Goal: Task Accomplishment & Management: Use online tool/utility

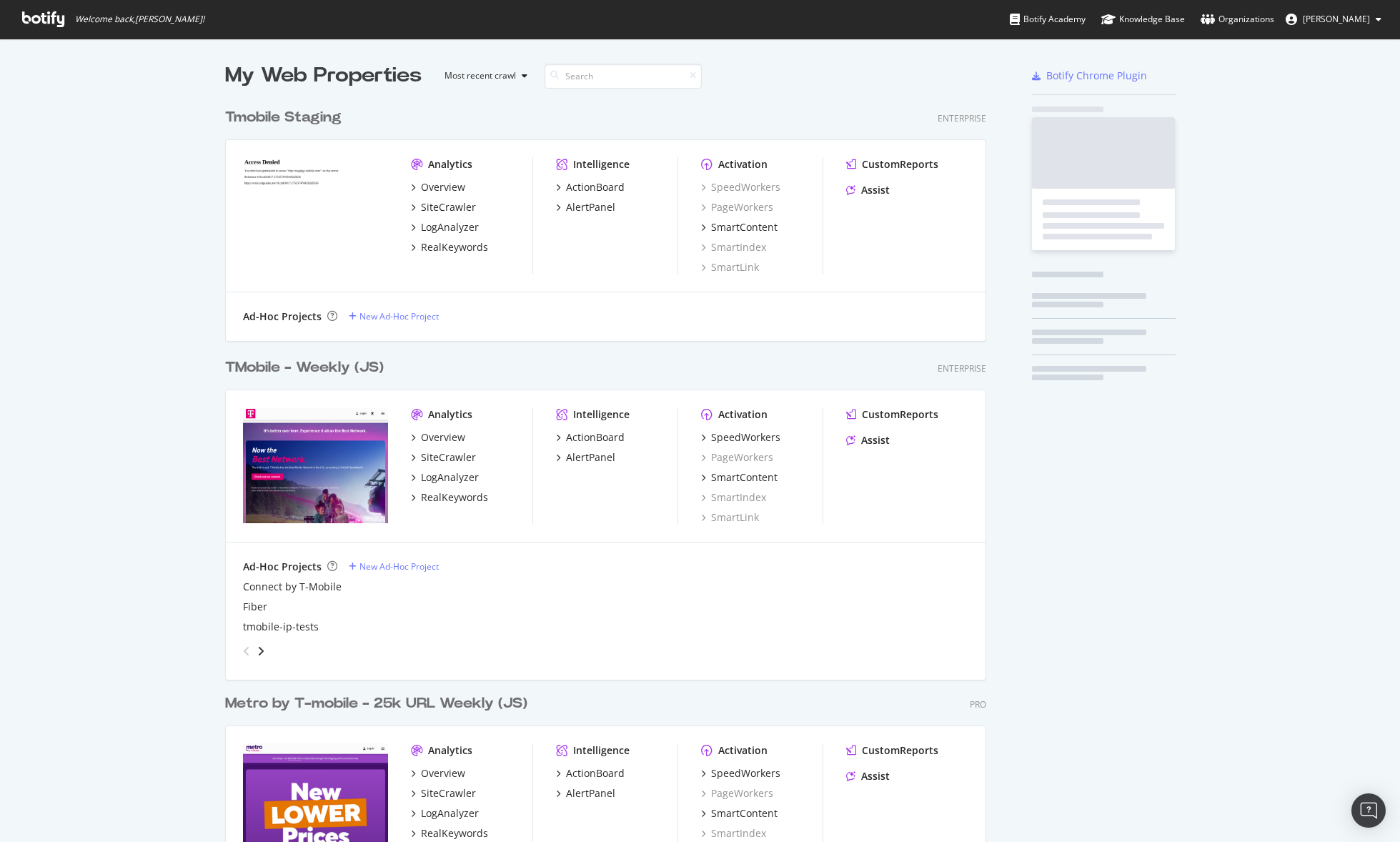
scroll to position [831, 1379]
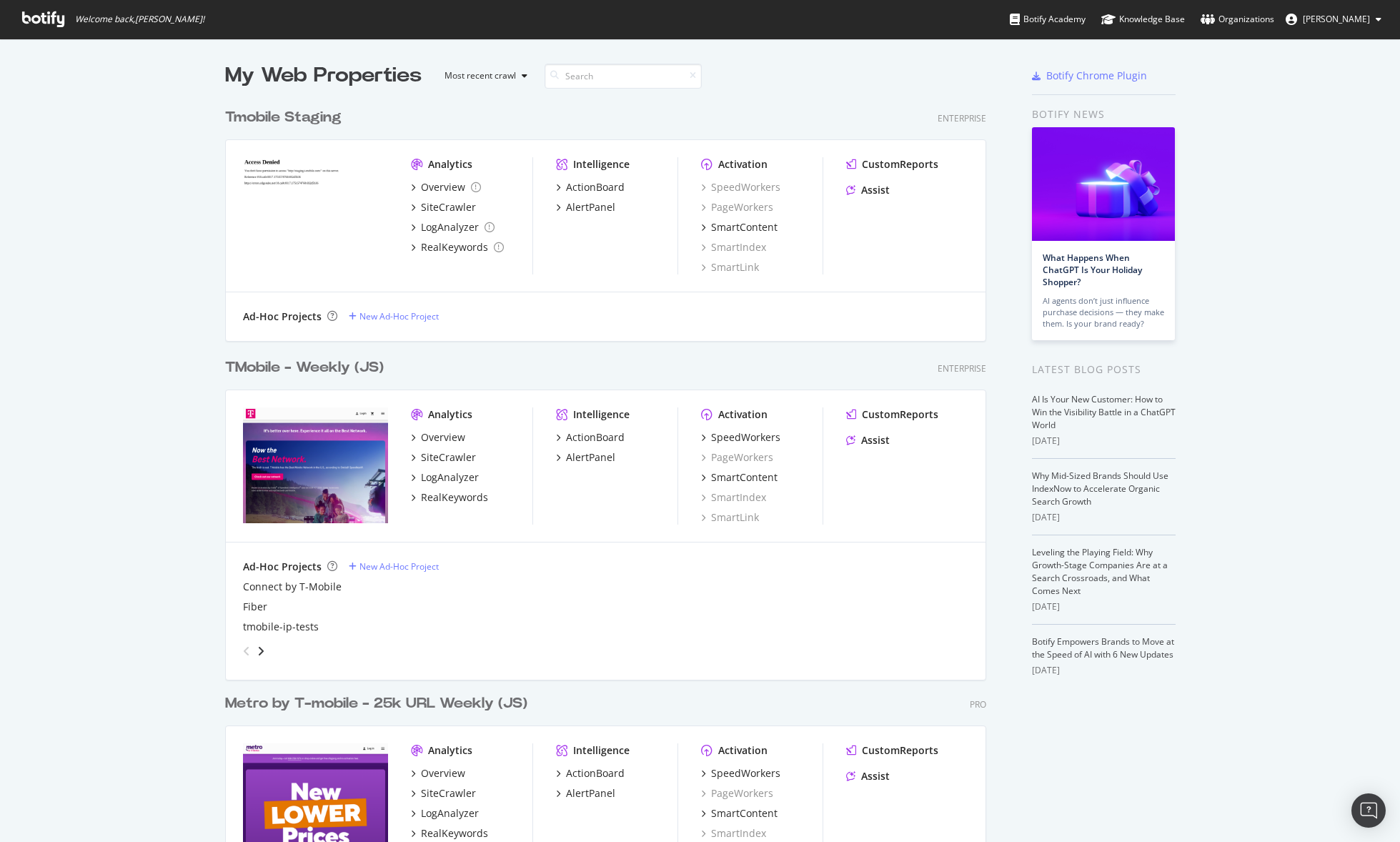
click at [316, 364] on div "TMobile - Weekly (JS)" at bounding box center [304, 368] width 159 height 21
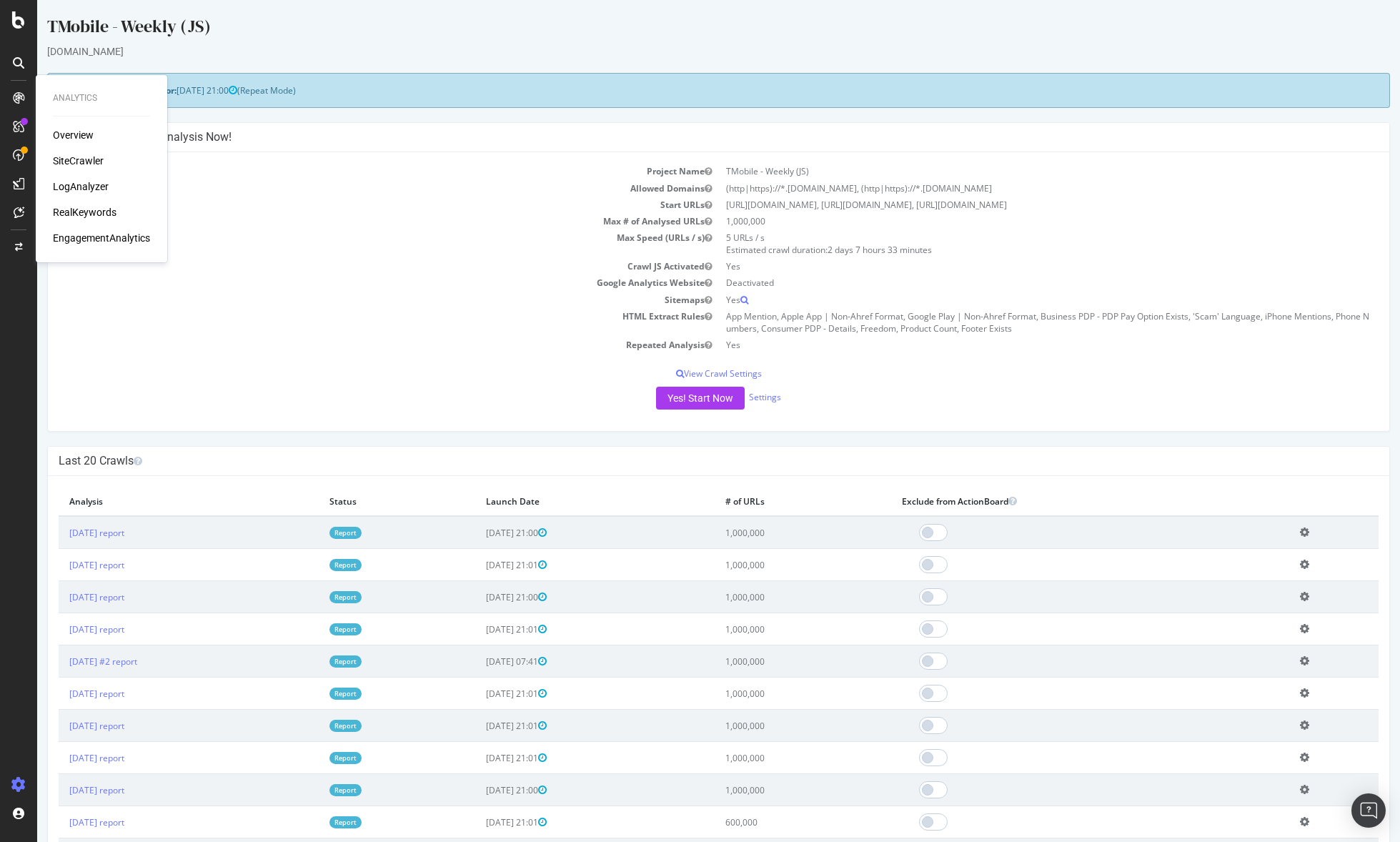
click at [87, 186] on div "LogAnalyzer" at bounding box center [81, 186] width 56 height 14
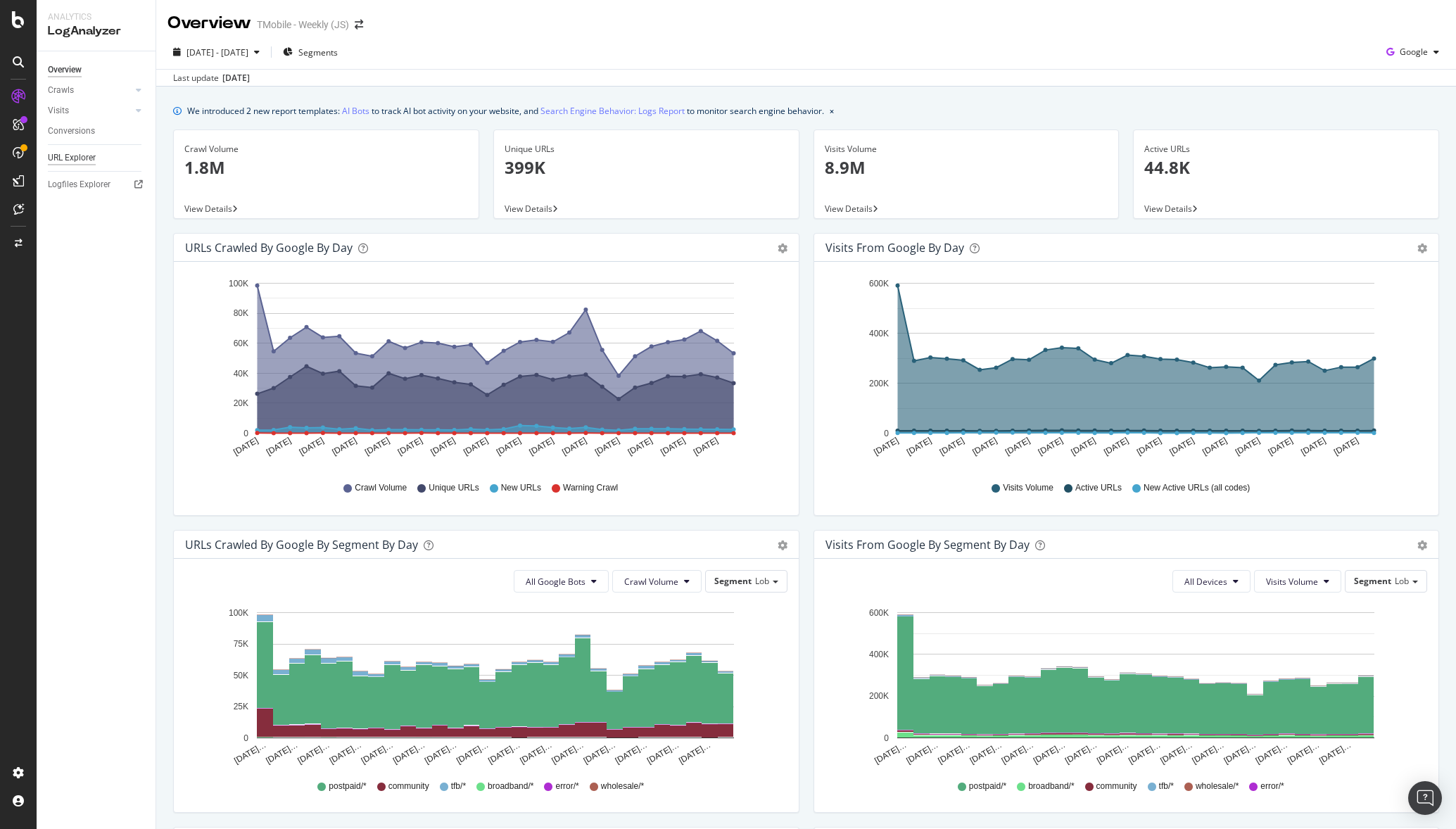
click at [80, 158] on div "URL Explorer" at bounding box center [72, 158] width 48 height 15
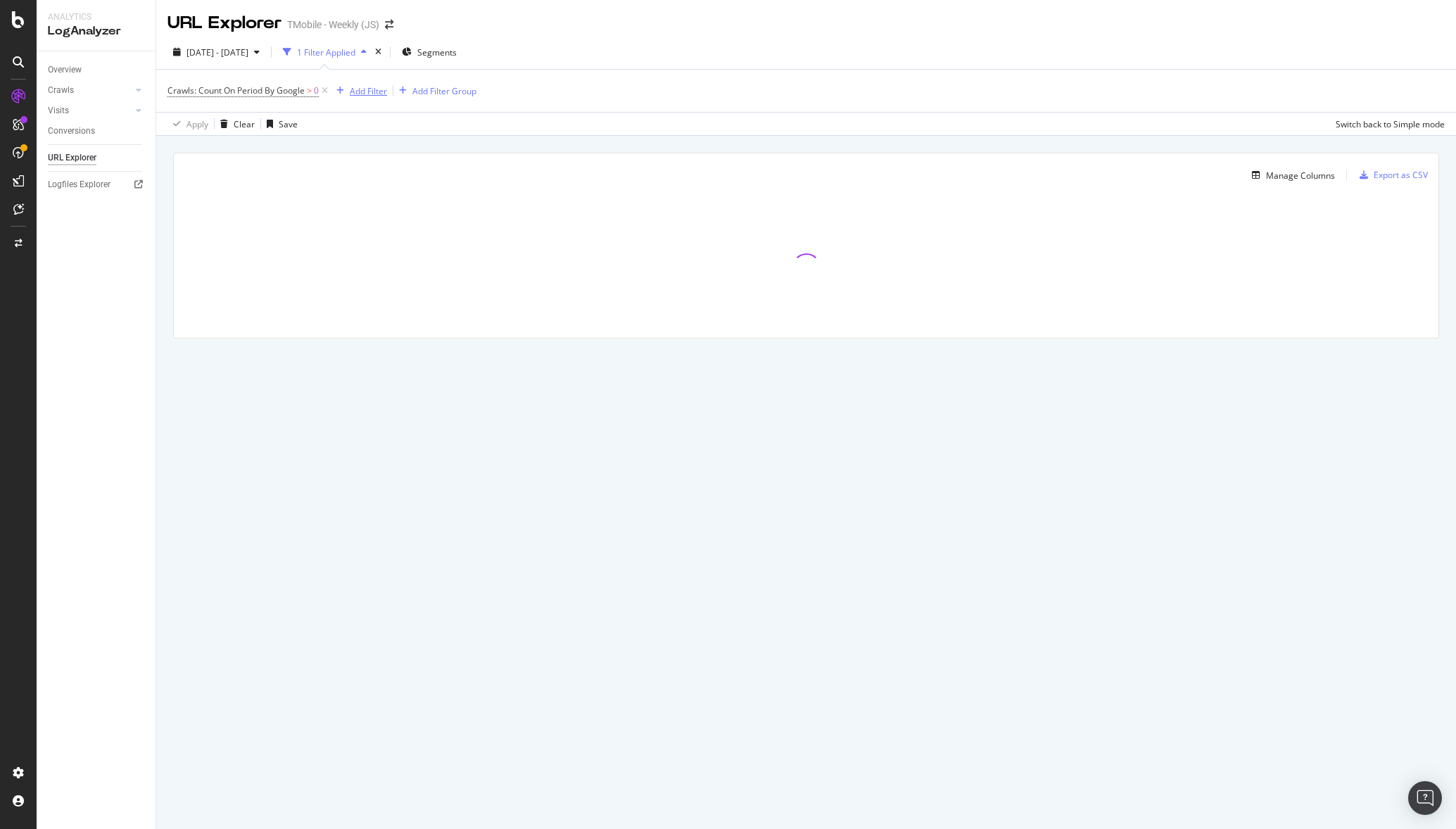
click at [356, 88] on div "Add Filter" at bounding box center [368, 91] width 37 height 12
click at [376, 185] on span "URLs (Logs)" at bounding box center [375, 189] width 45 height 12
click at [371, 213] on span "URL Scheme" at bounding box center [385, 209] width 49 height 12
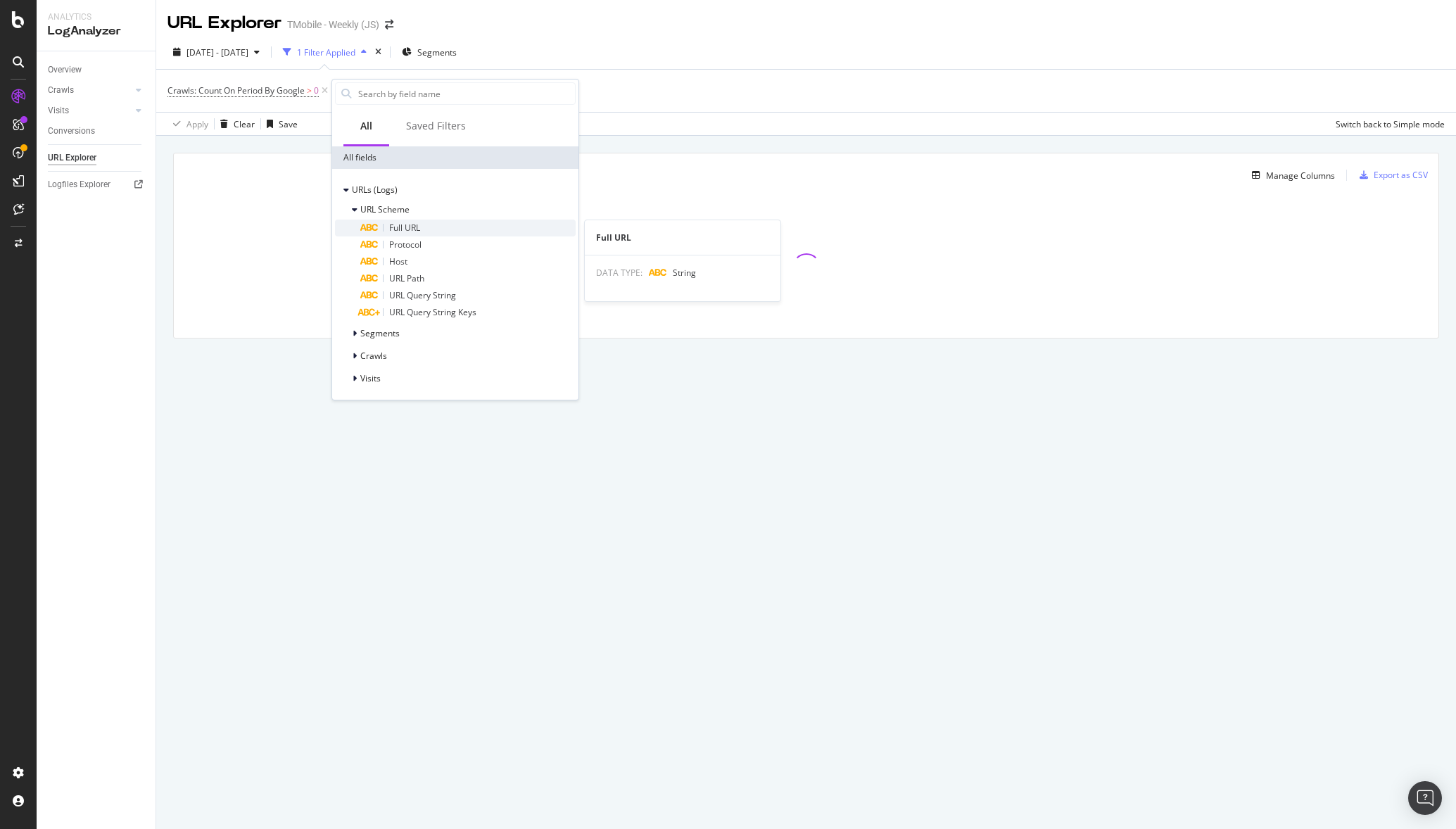
click at [384, 231] on div "Full URL" at bounding box center [468, 228] width 216 height 17
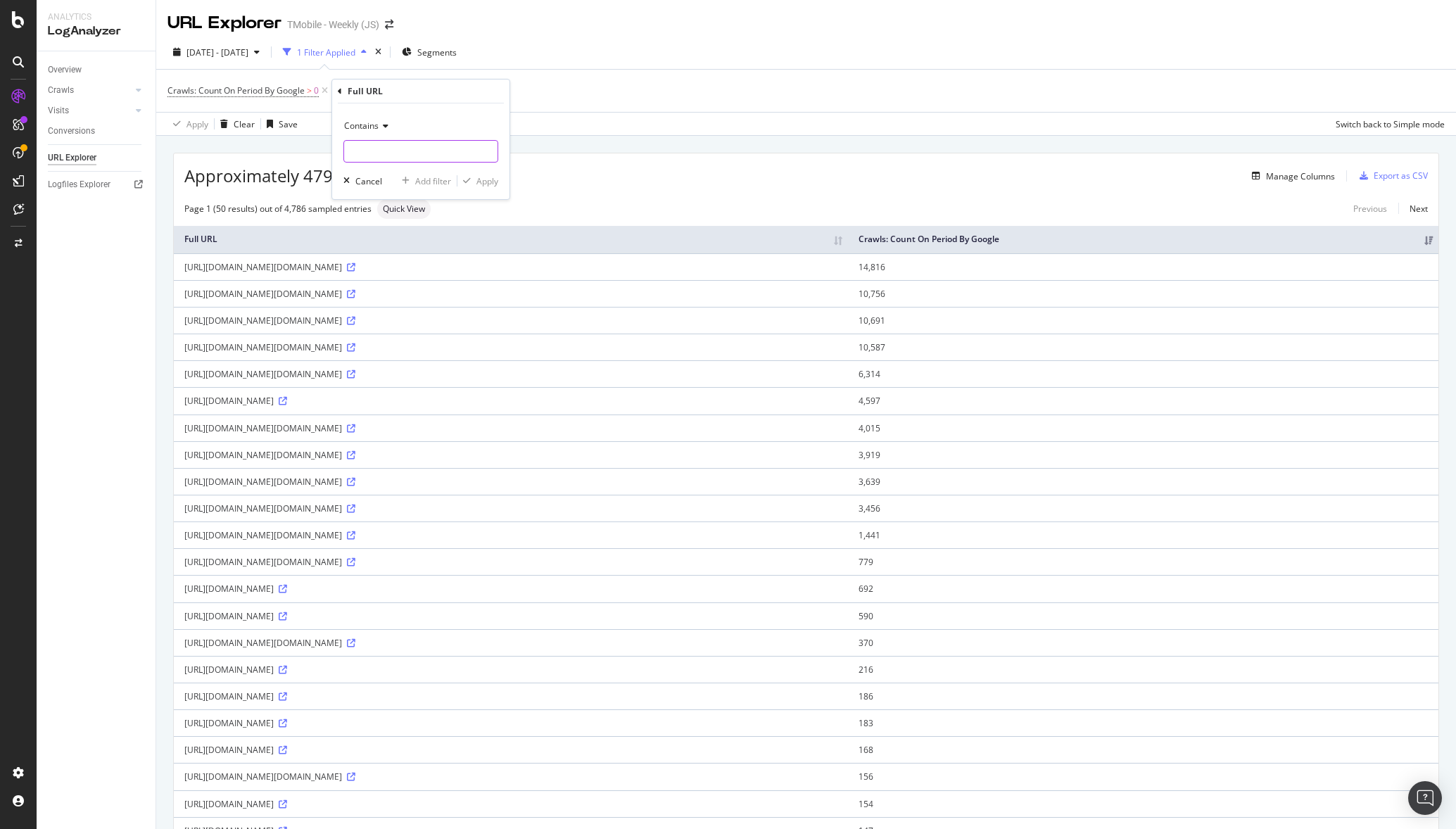
click at [402, 152] on input "text" at bounding box center [421, 151] width 153 height 23
paste input "[URL][DOMAIN_NAME]"
drag, startPoint x: 367, startPoint y: 149, endPoint x: 324, endPoint y: 147, distance: 43.0
click at [324, 147] on body "Analytics LogAnalyzer Overview Crawls Daily Distribution Segments Distribution …" at bounding box center [728, 414] width 1456 height 829
click at [442, 149] on input "[URL][DOMAIN_NAME]" at bounding box center [411, 151] width 133 height 23
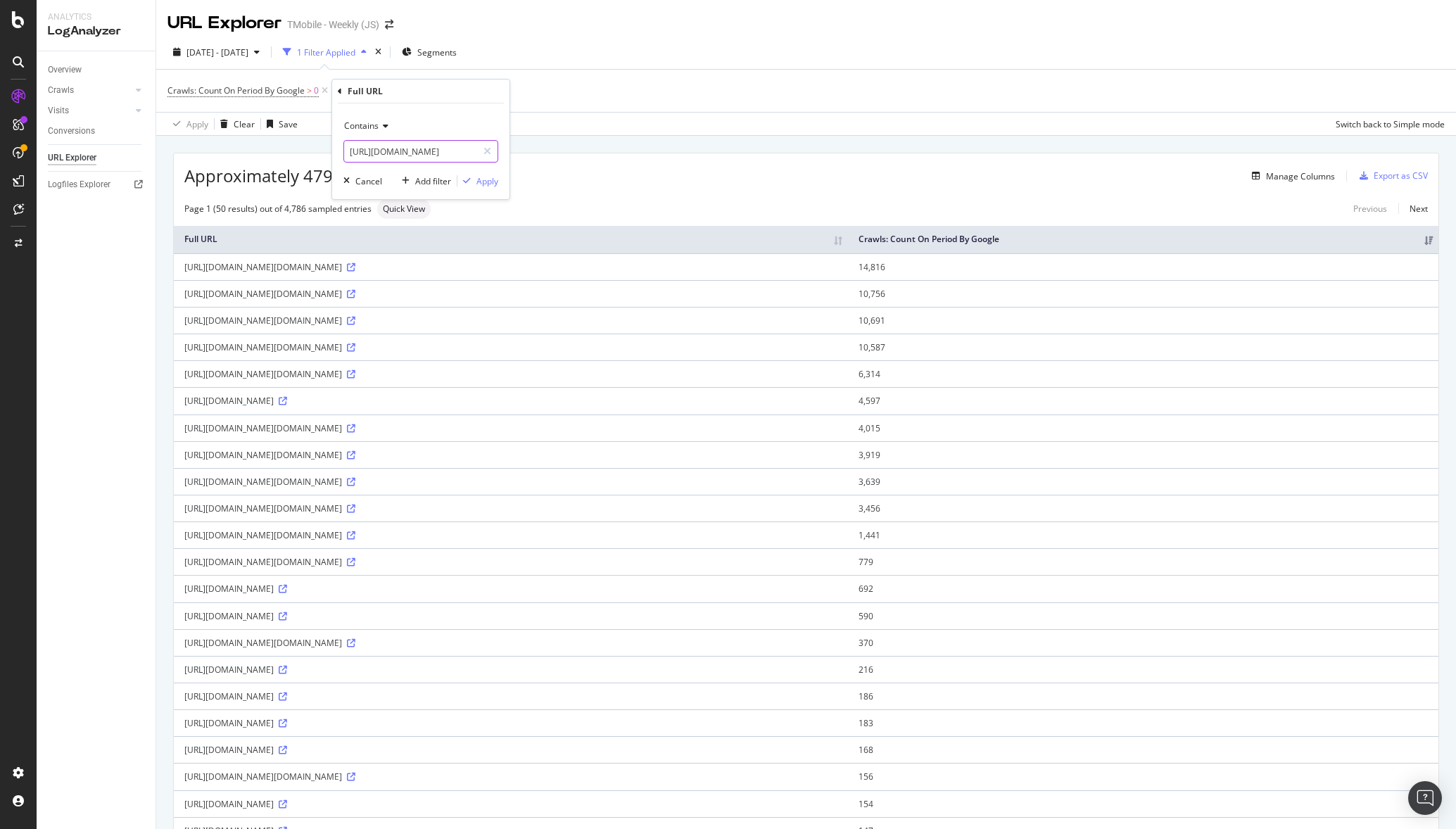
click at [449, 152] on input "[URL][DOMAIN_NAME]" at bounding box center [411, 151] width 133 height 23
drag, startPoint x: 449, startPoint y: 150, endPoint x: 436, endPoint y: 150, distance: 13.0
click at [436, 150] on input "[URL][DOMAIN_NAME]" at bounding box center [411, 151] width 133 height 23
click at [435, 150] on input "[URL][DOMAIN_NAME]" at bounding box center [411, 151] width 133 height 23
click at [431, 150] on input "[URL][DOMAIN_NAME]" at bounding box center [411, 151] width 133 height 23
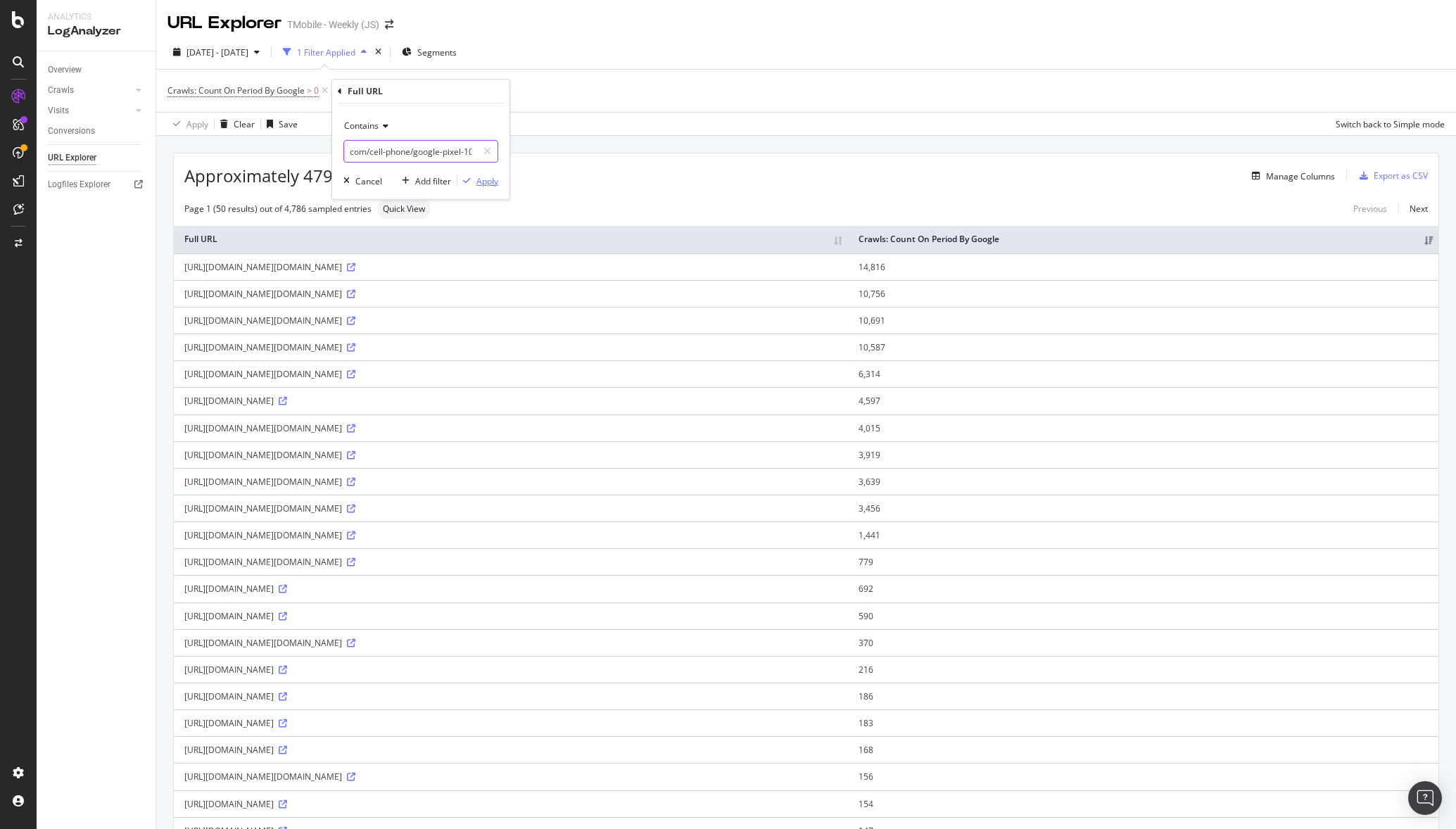
type input "com/cell-phone/google-pixel-10"
click at [488, 180] on div "Apply" at bounding box center [487, 181] width 22 height 12
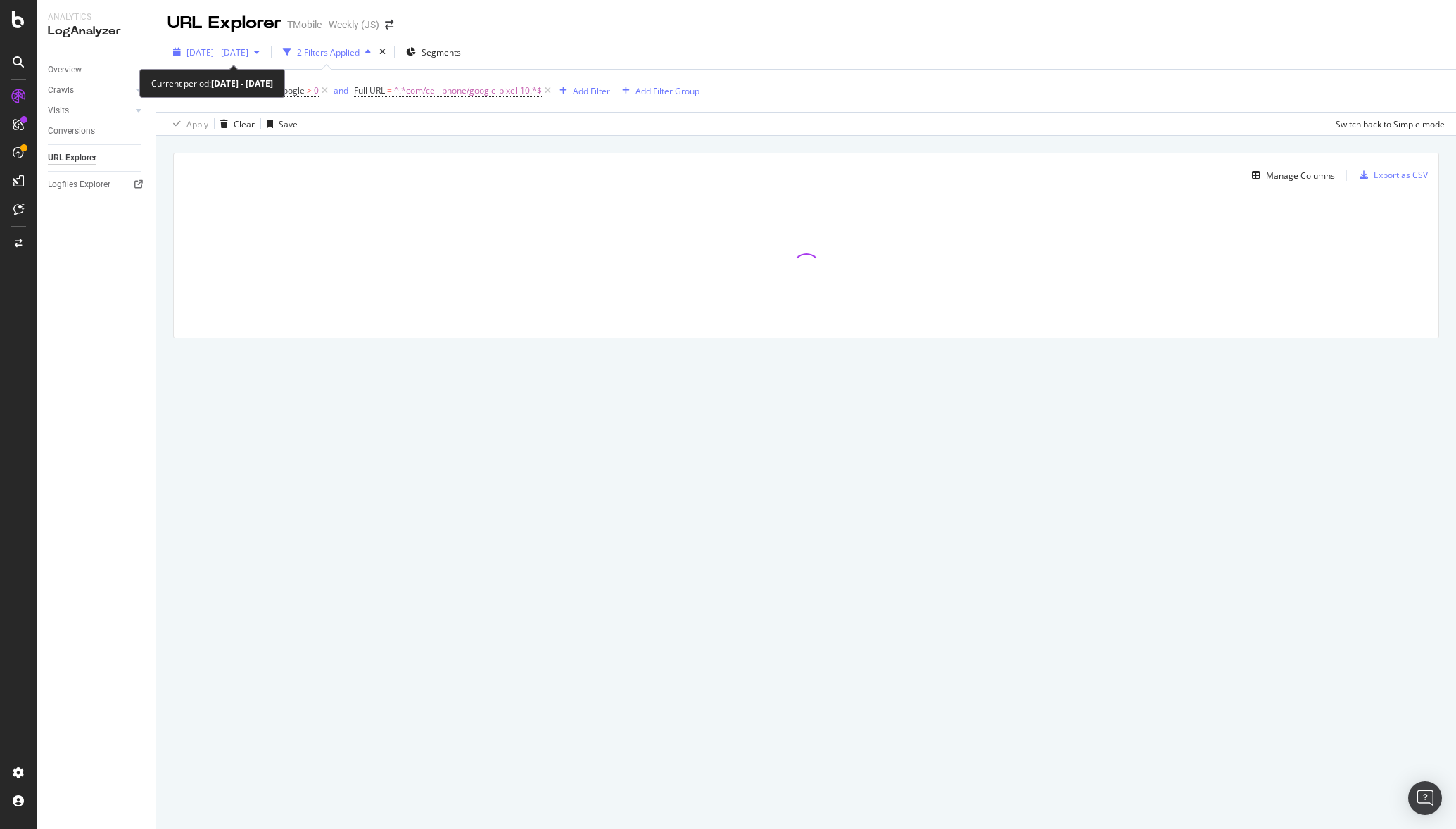
click at [249, 51] on span "[DATE] - [DATE]" at bounding box center [217, 52] width 61 height 12
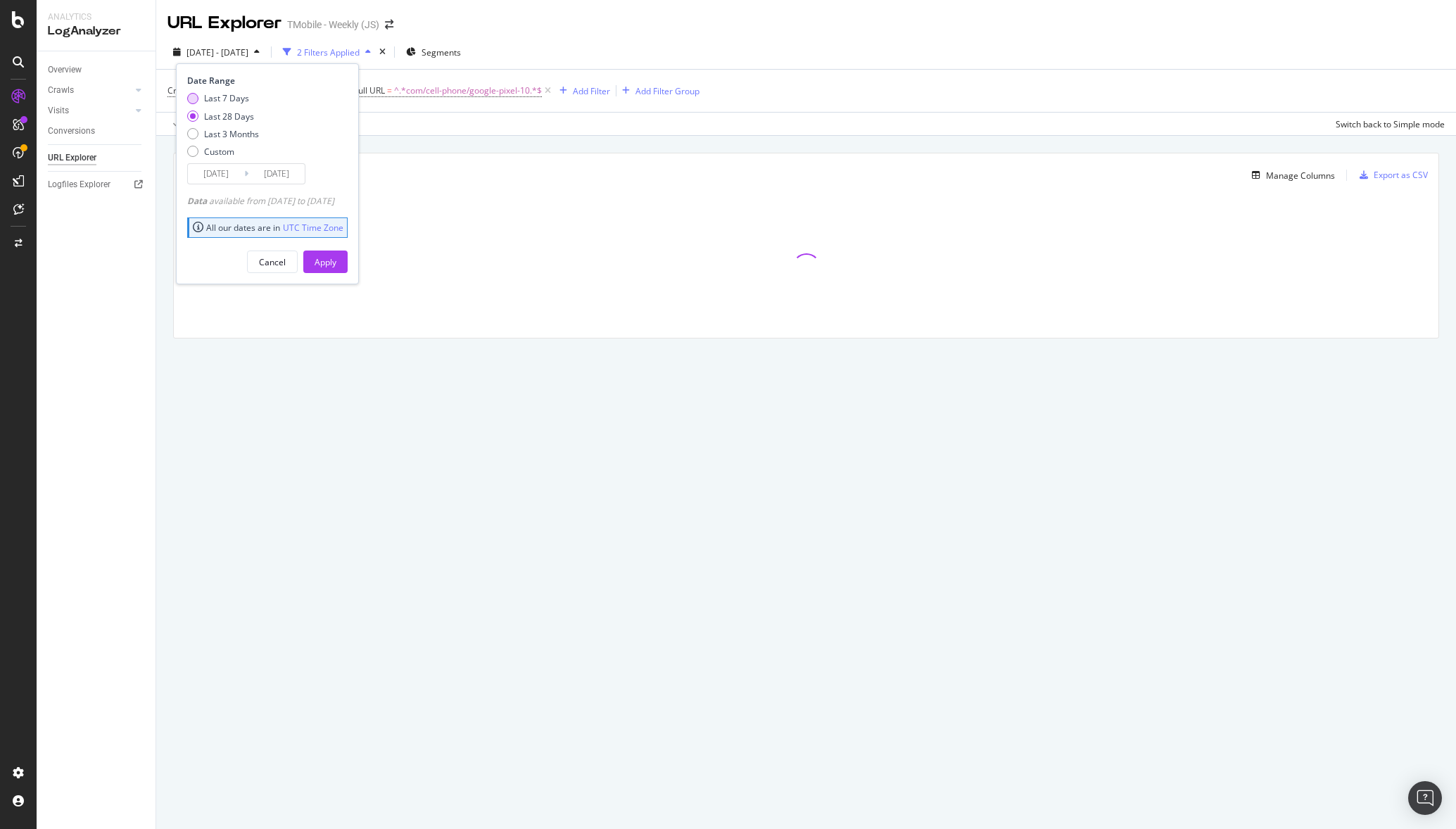
click at [193, 97] on div "Last 7 Days" at bounding box center [193, 98] width 11 height 11
type input "[DATE]"
click at [337, 260] on div "Apply" at bounding box center [325, 262] width 22 height 12
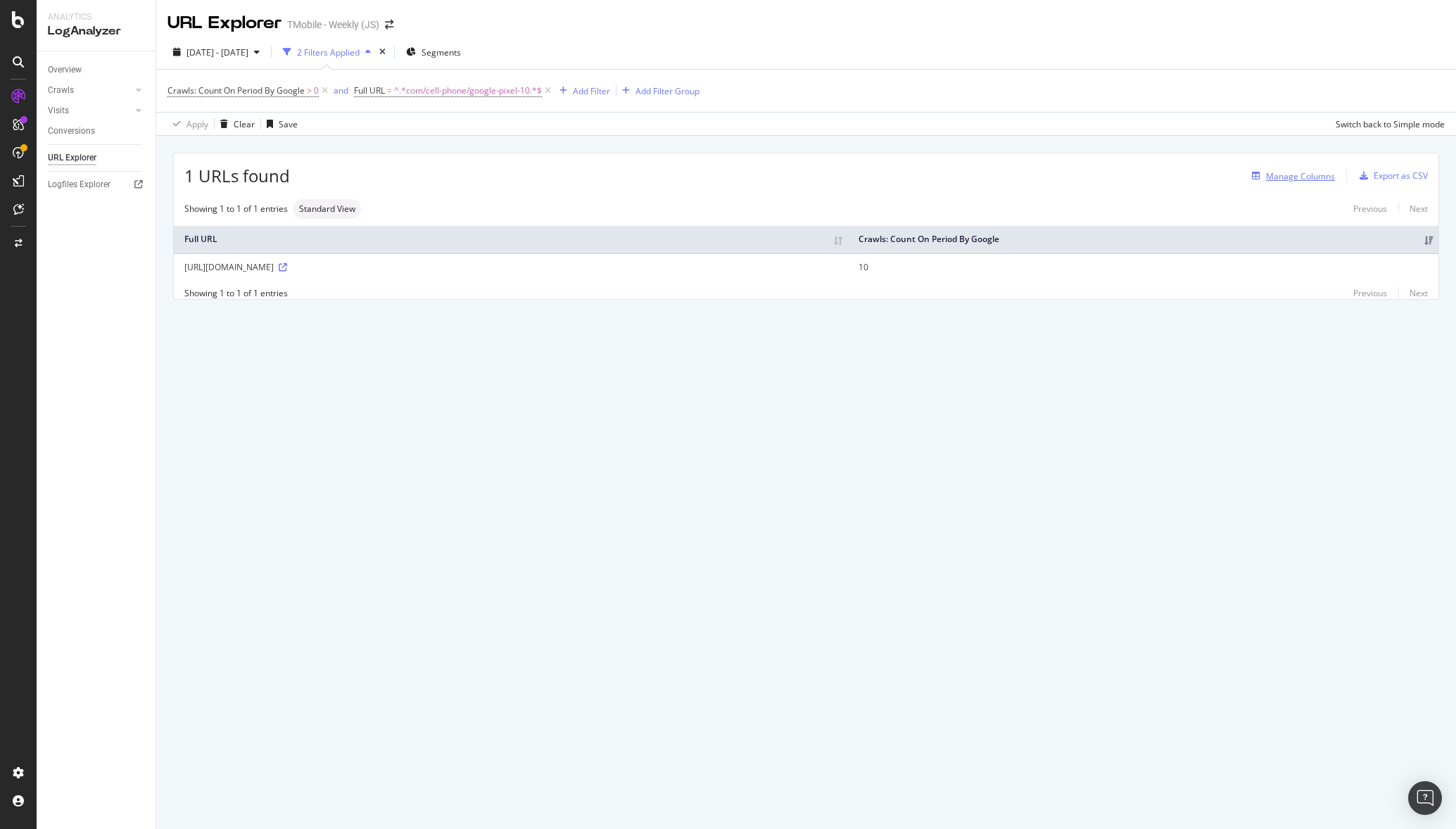
click at [1320, 180] on div "Manage Columns" at bounding box center [1300, 176] width 69 height 12
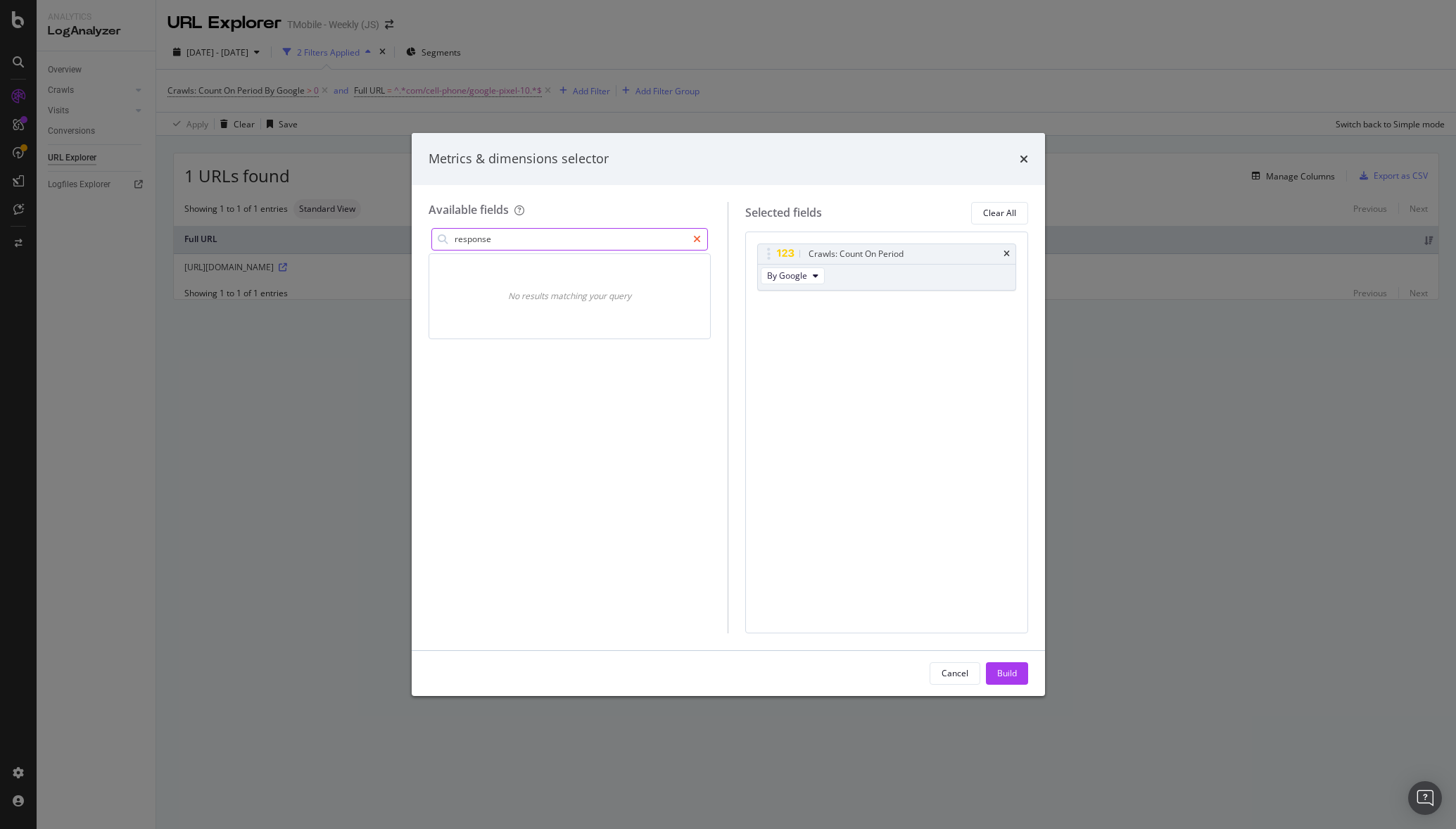
type input "response"
click at [695, 238] on icon "modal" at bounding box center [697, 239] width 8 height 9
click at [554, 386] on div "All fields URLs (Logs)" at bounding box center [570, 429] width 283 height 408
click at [469, 298] on span "URLs (Logs)" at bounding box center [472, 297] width 45 height 12
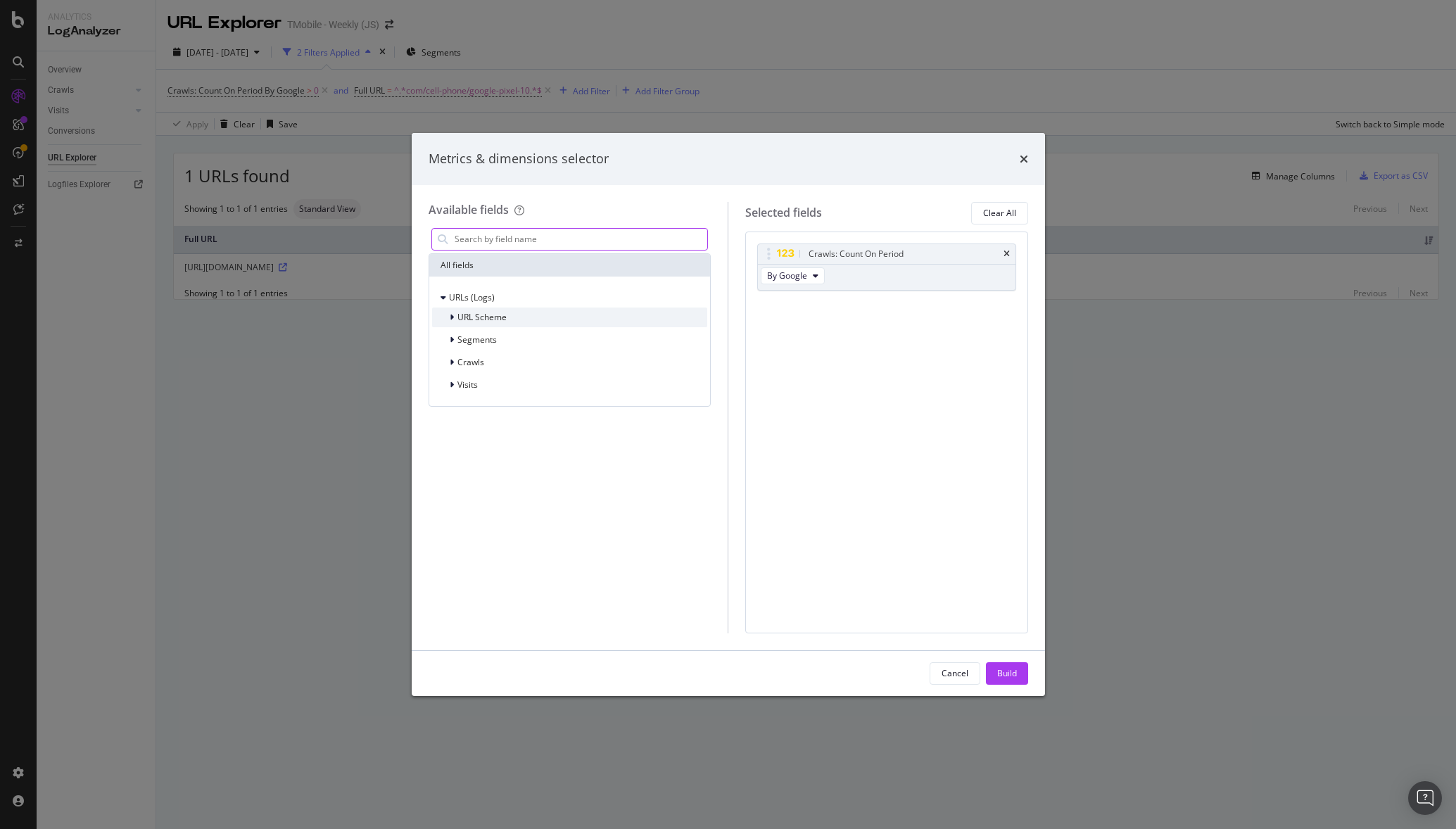
click at [468, 321] on span "URL Scheme" at bounding box center [482, 317] width 49 height 12
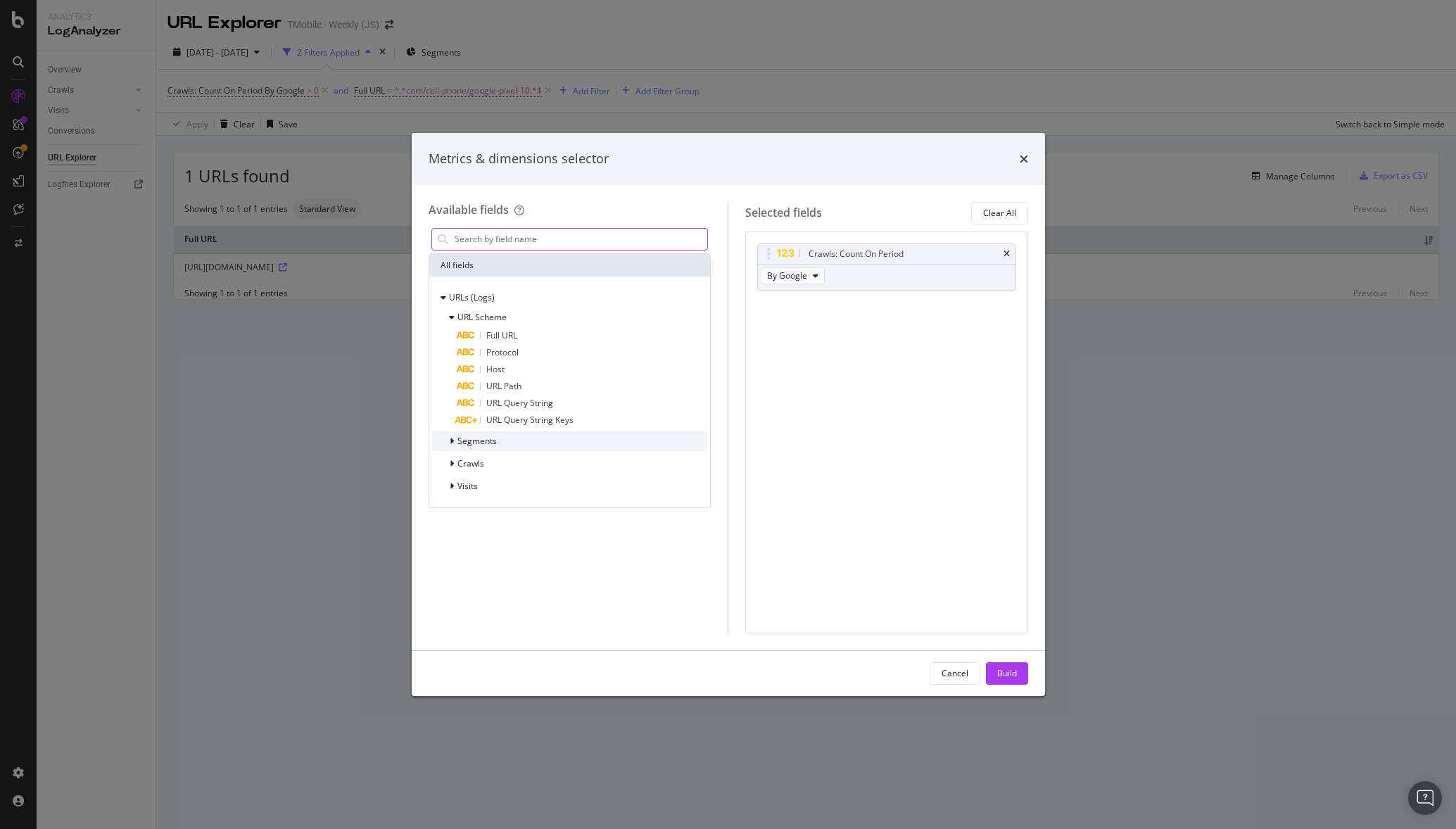
click at [487, 442] on span "Segments" at bounding box center [477, 441] width 40 height 12
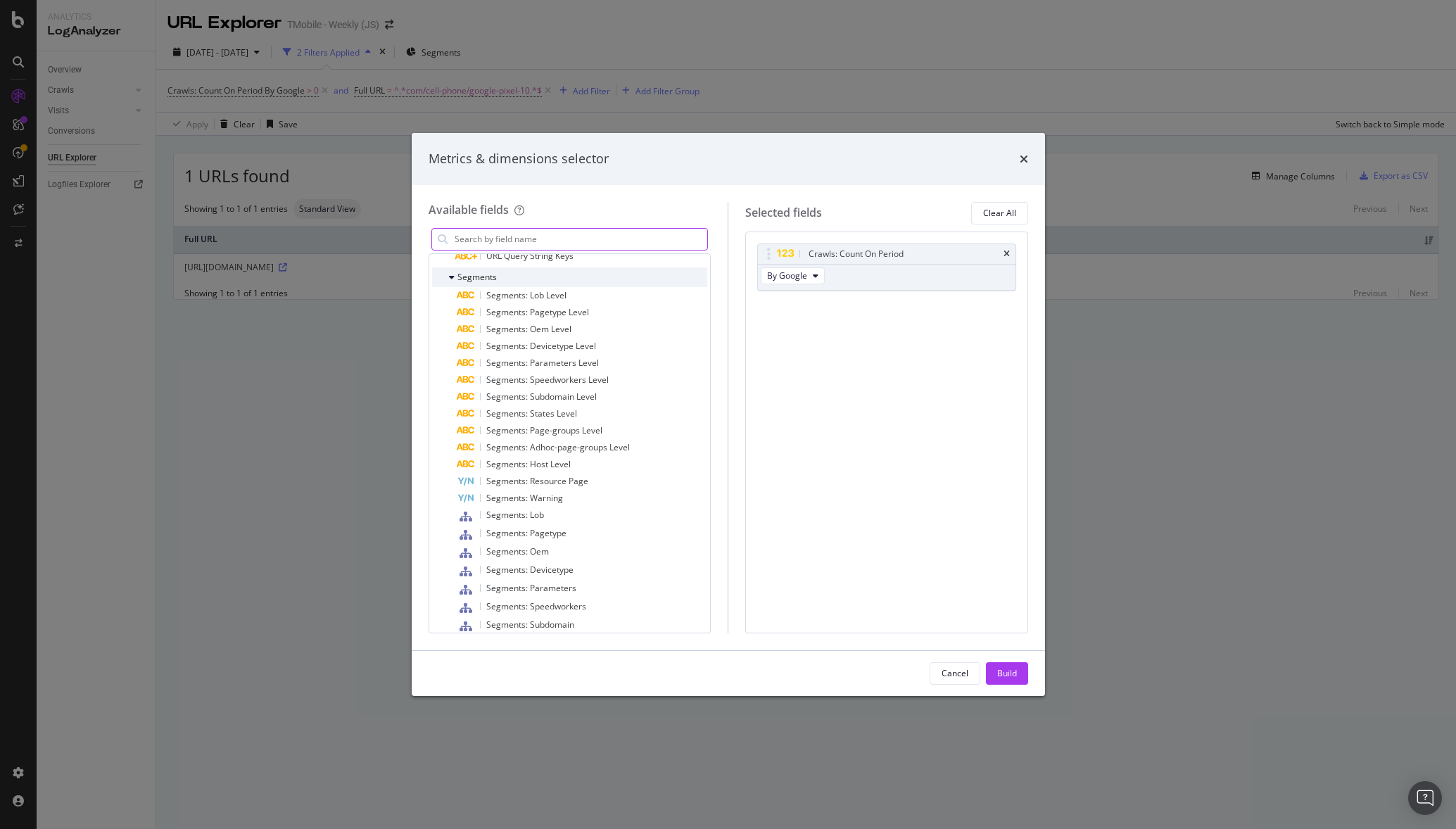
scroll to position [295, 0]
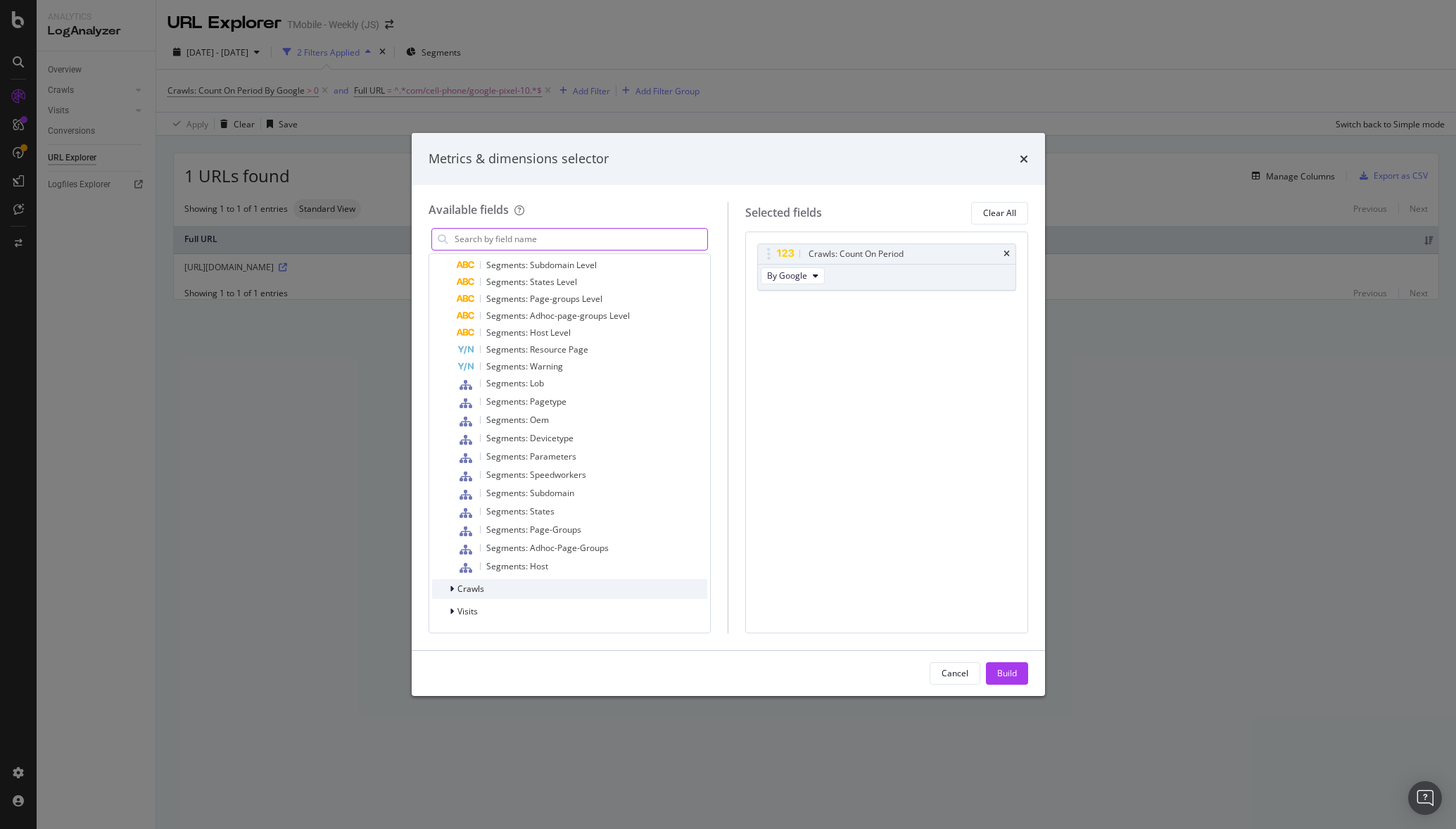
click at [479, 591] on span "Crawls" at bounding box center [470, 589] width 26 height 12
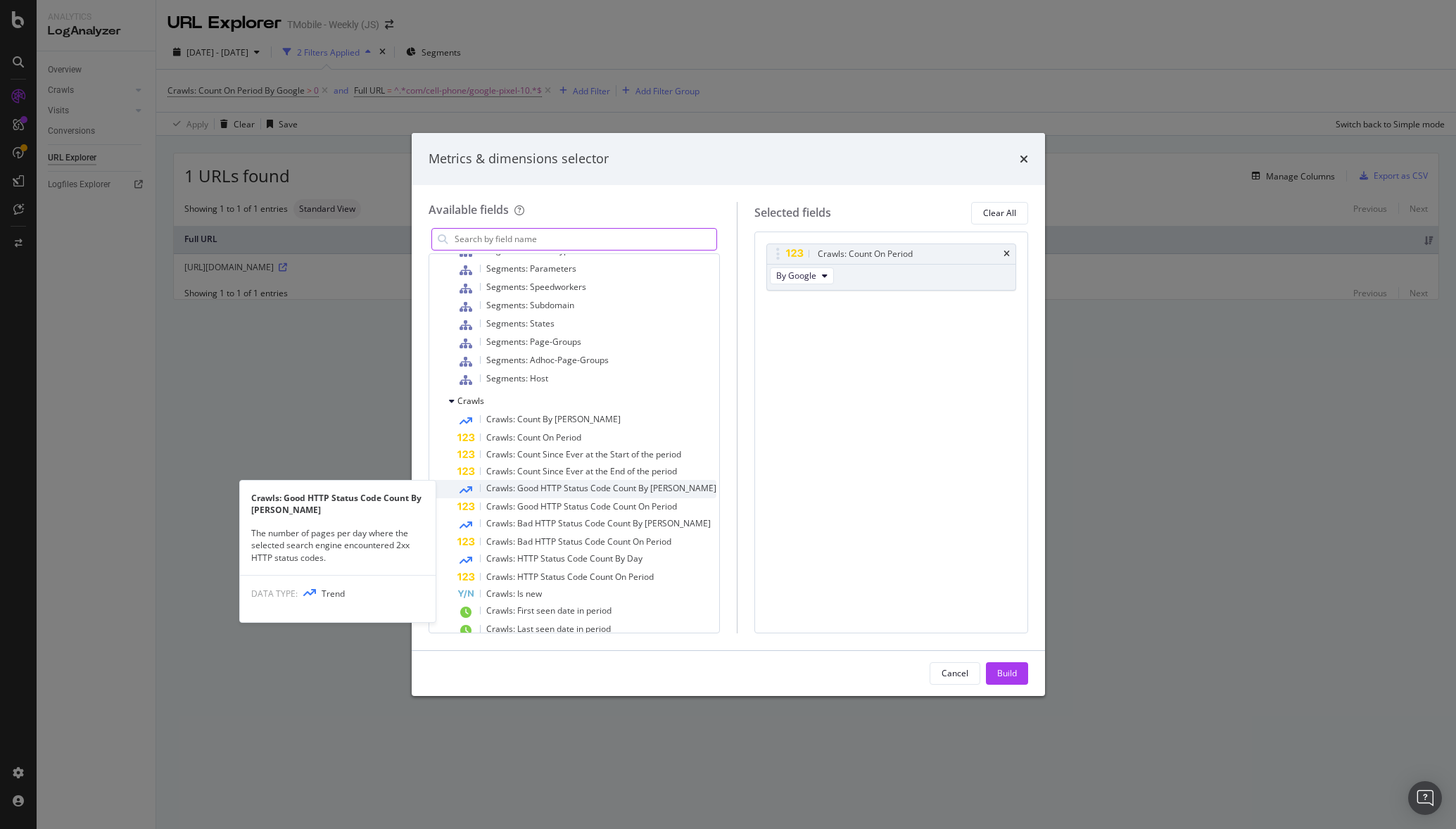
scroll to position [560, 0]
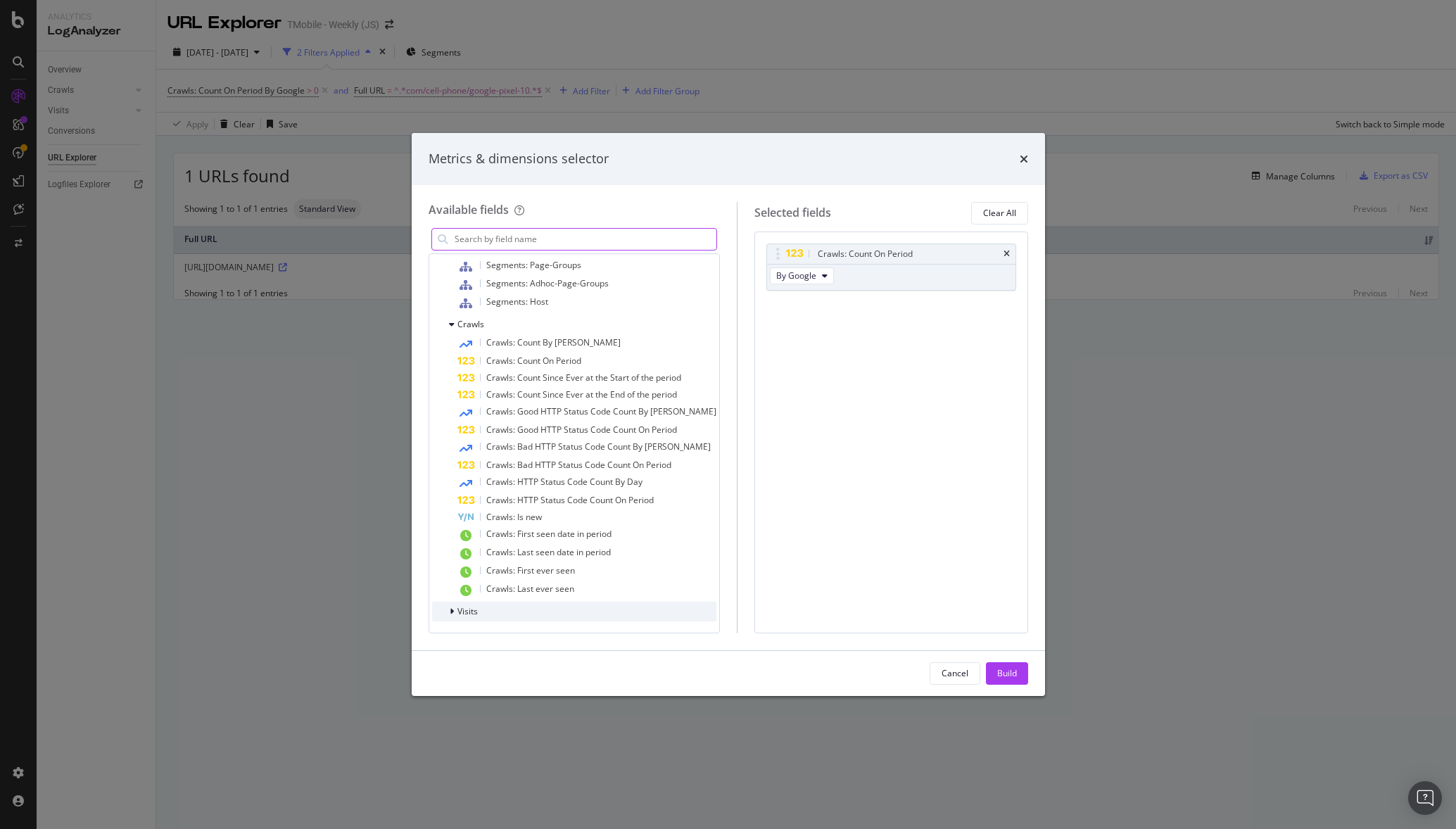
click at [471, 608] on span "Visits" at bounding box center [467, 611] width 21 height 12
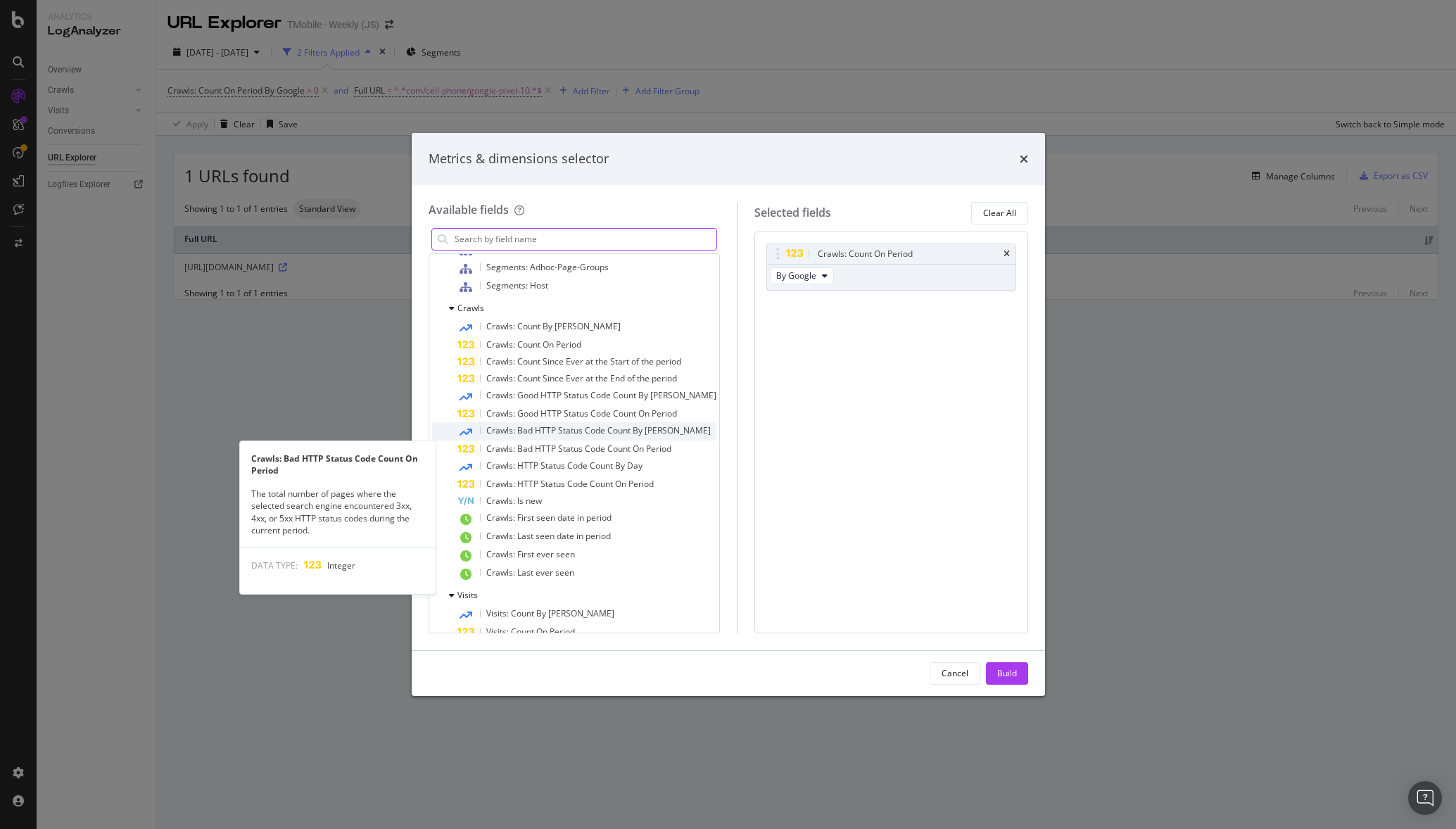
scroll to position [602, 0]
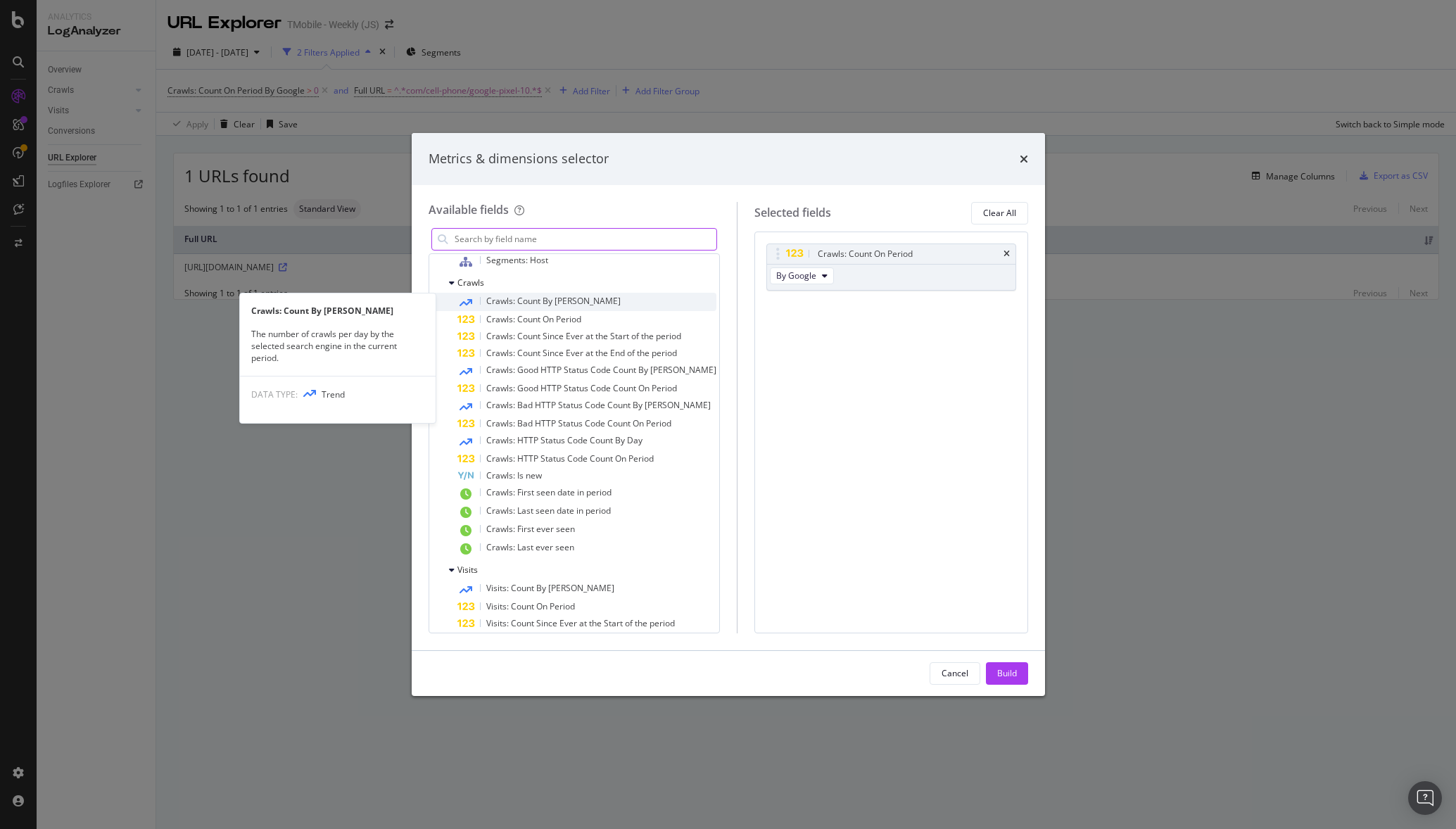
click at [584, 302] on div "Crawls: Count By [PERSON_NAME]" at bounding box center [587, 301] width 259 height 18
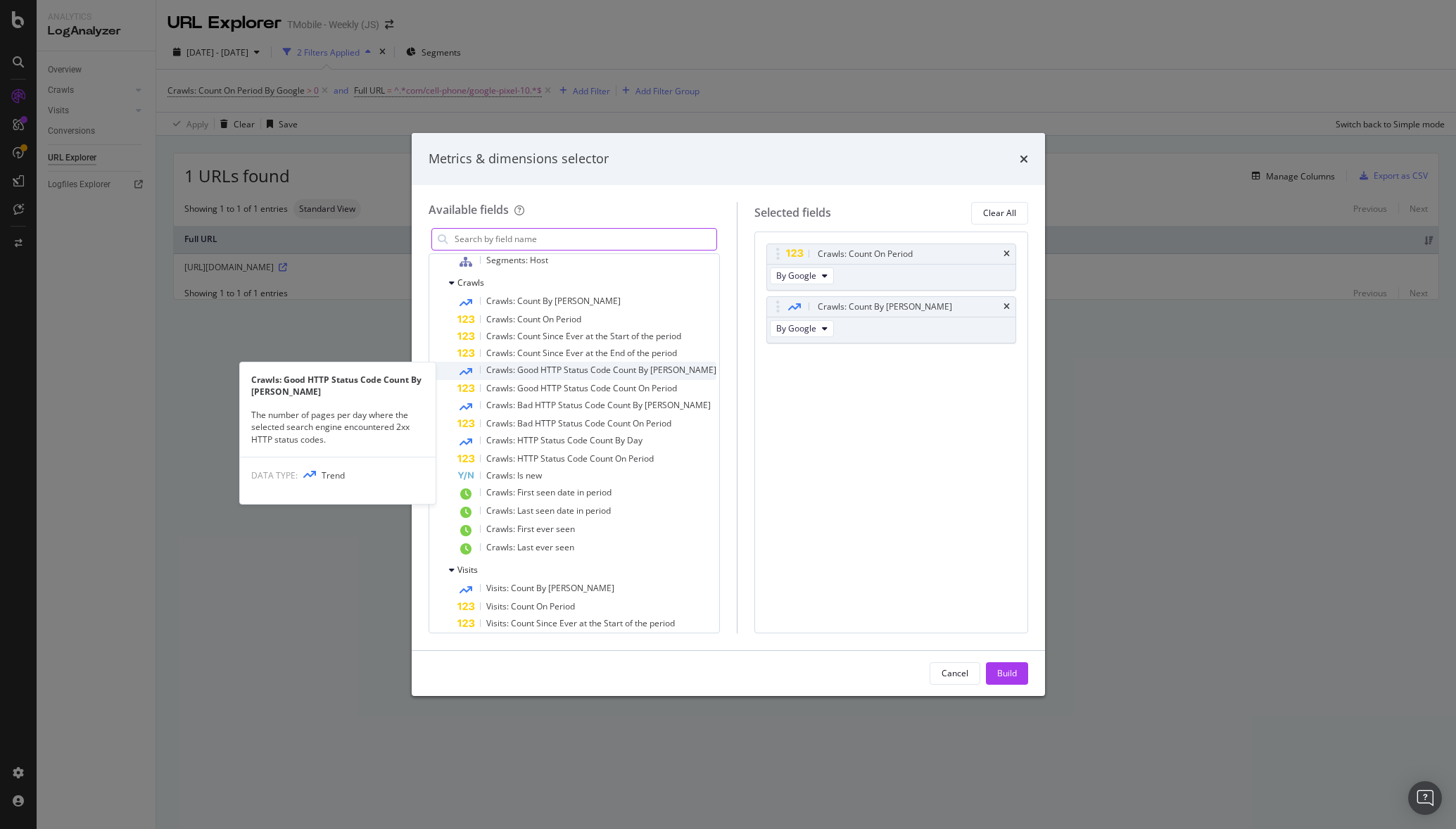
click at [588, 365] on span "Crawls: Good HTTP Status Code Count By [PERSON_NAME]" at bounding box center [601, 370] width 230 height 12
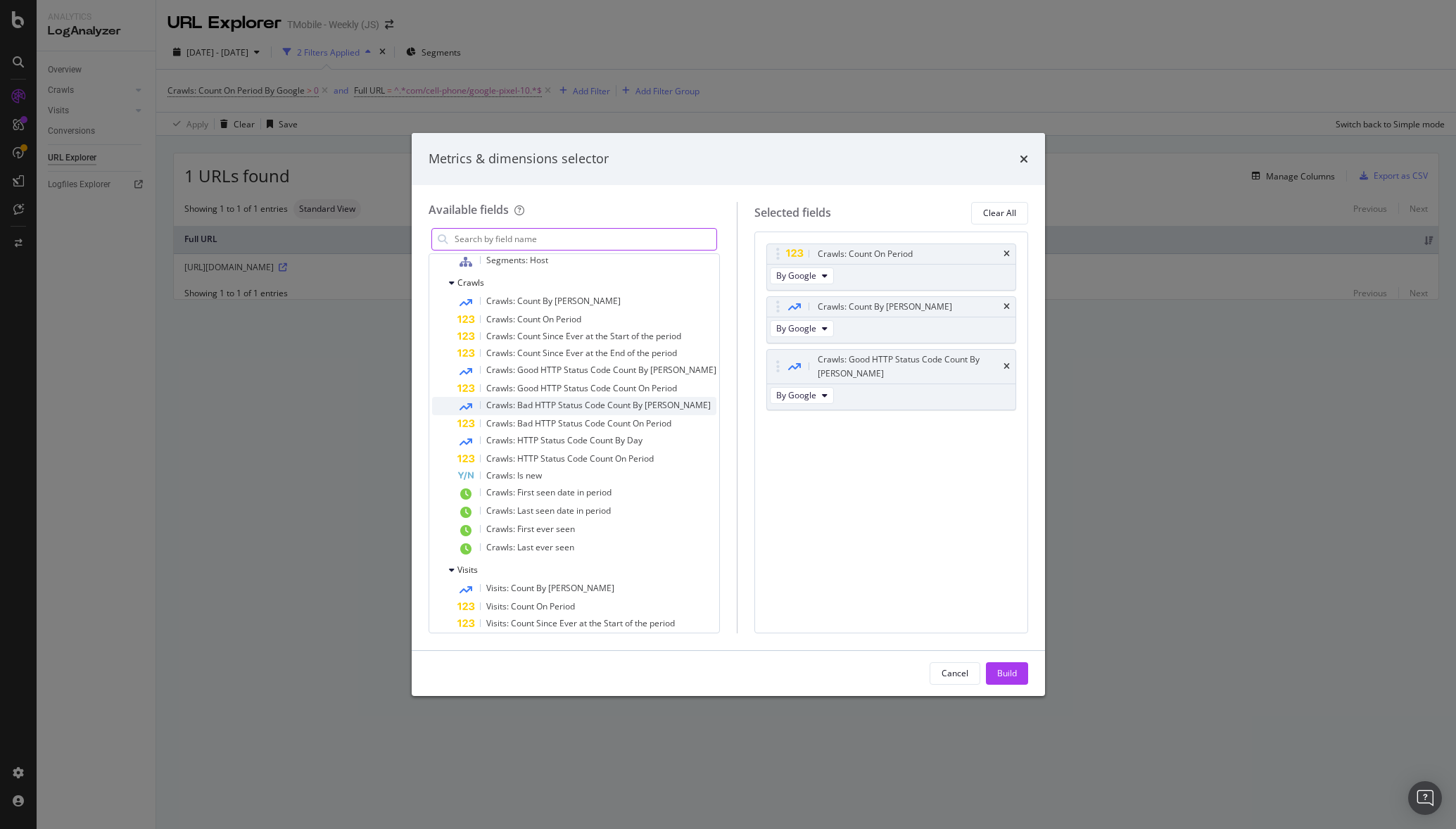
click at [604, 403] on span "Crawls: Bad HTTP Status Code Count By [PERSON_NAME]" at bounding box center [598, 405] width 224 height 12
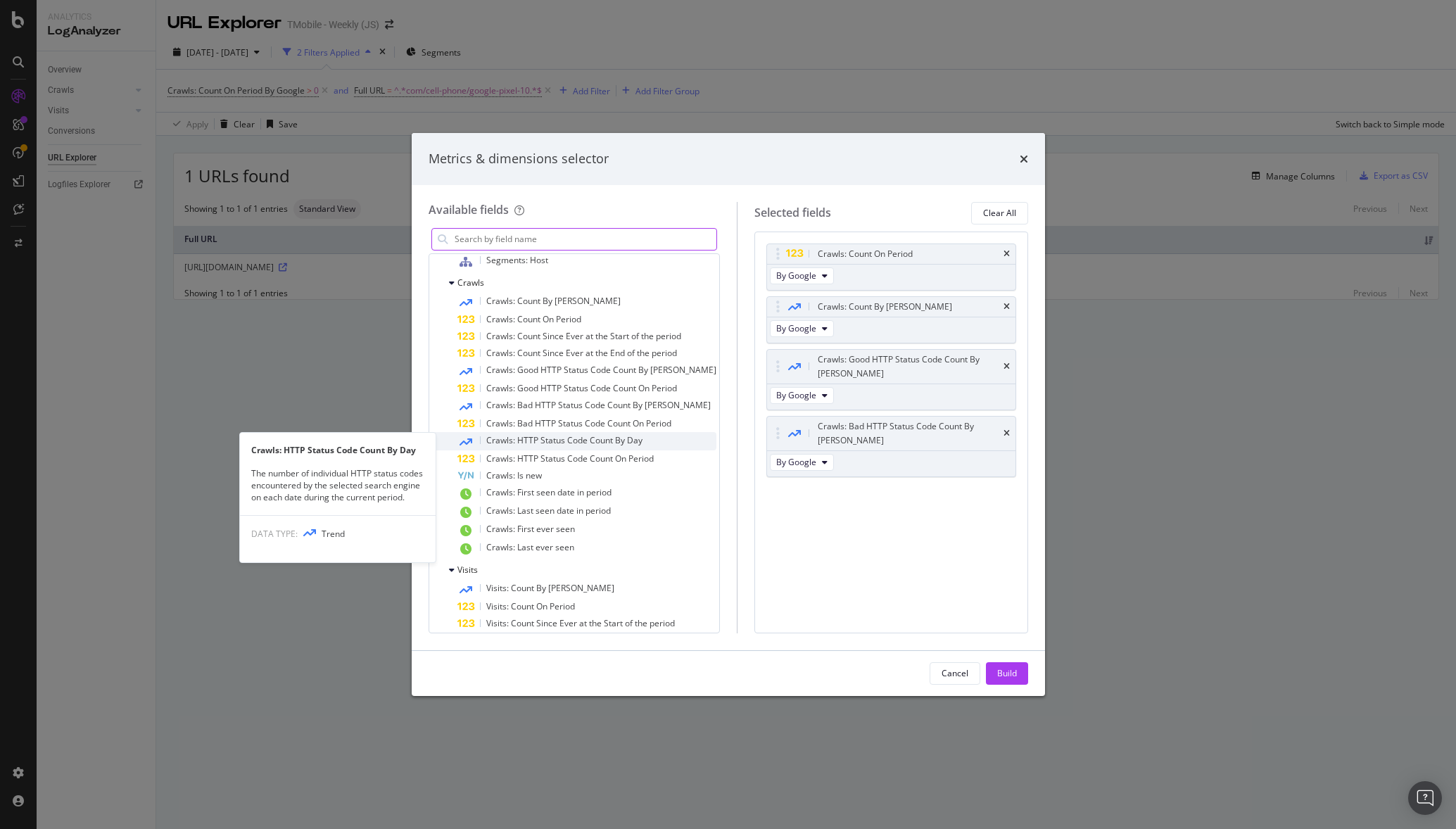
click at [608, 438] on span "Crawls: HTTP Status Code Count By Day" at bounding box center [564, 440] width 156 height 12
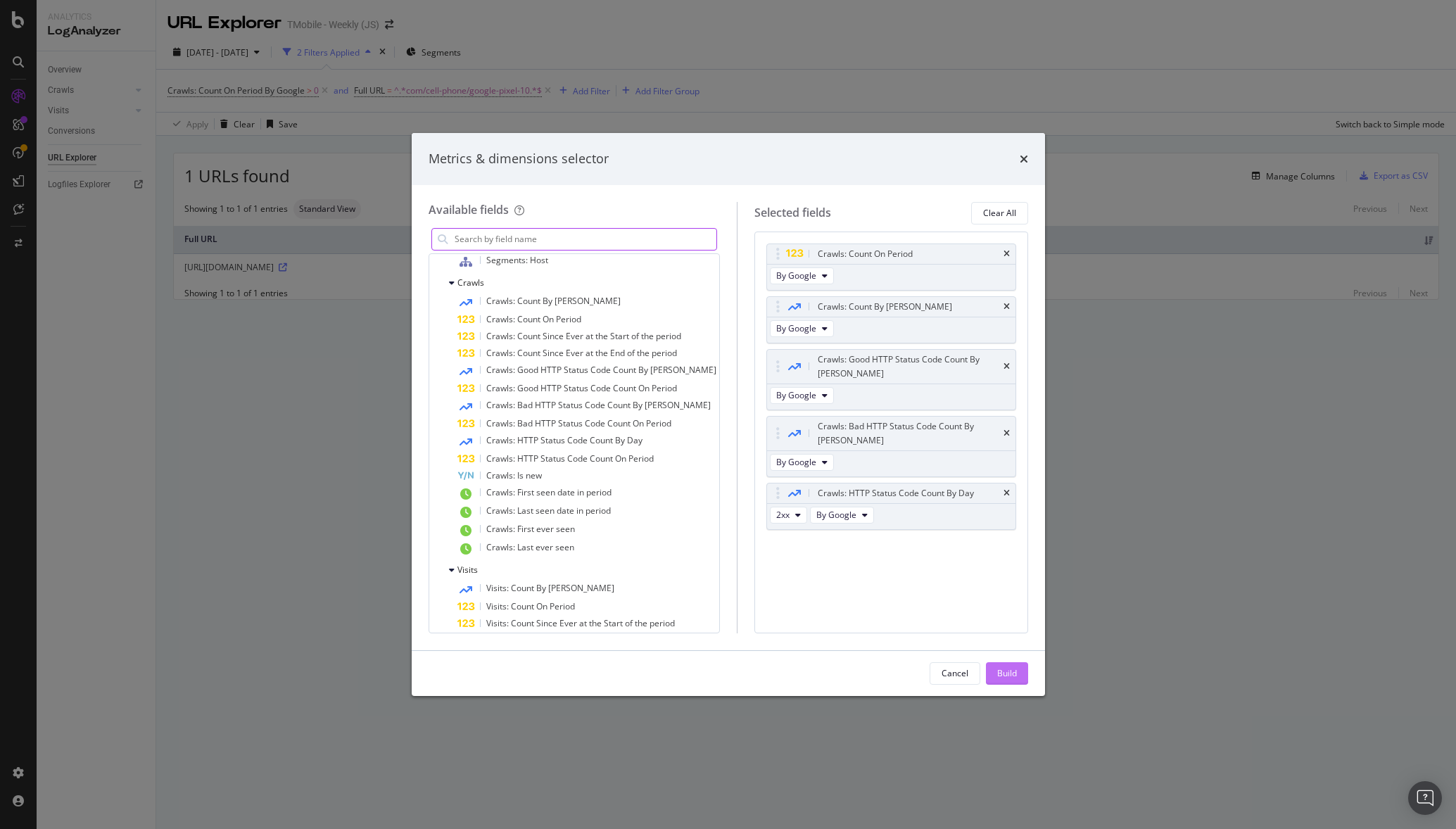
click at [1005, 668] on div "Build" at bounding box center [1007, 673] width 20 height 12
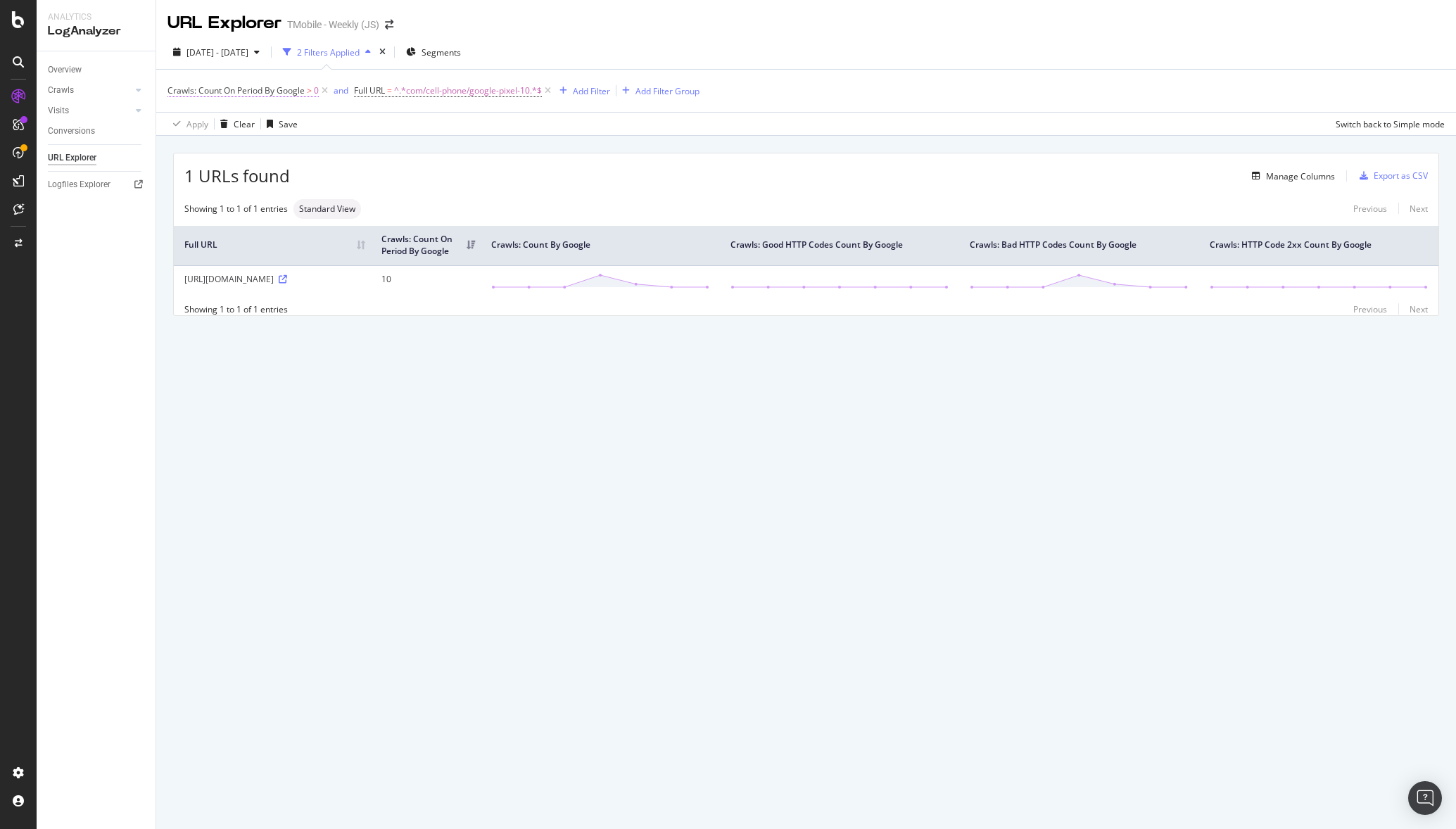
click at [281, 92] on span "Crawls: Count On Period By Google" at bounding box center [236, 90] width 137 height 12
click at [219, 125] on span "By Google" at bounding box center [200, 123] width 40 height 12
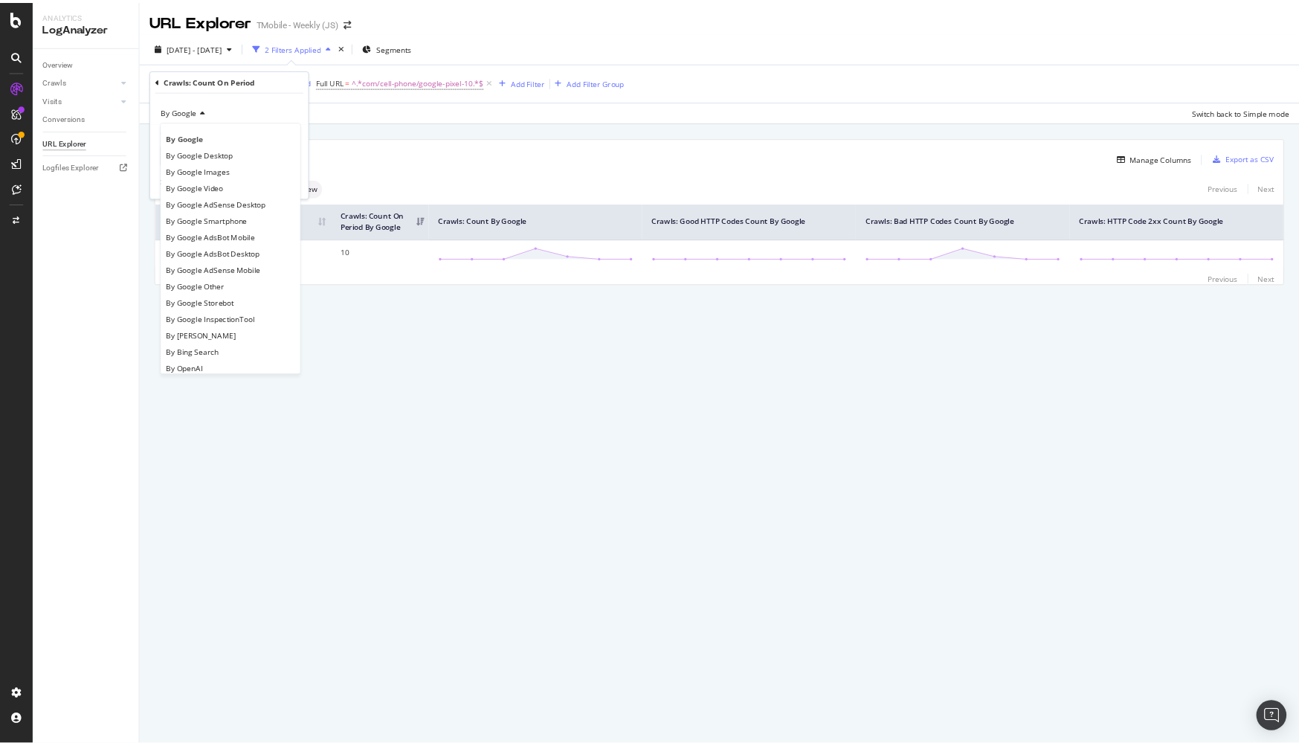
scroll to position [1, 0]
click at [313, 371] on div "By Google InspectionTool" at bounding box center [272, 372] width 159 height 19
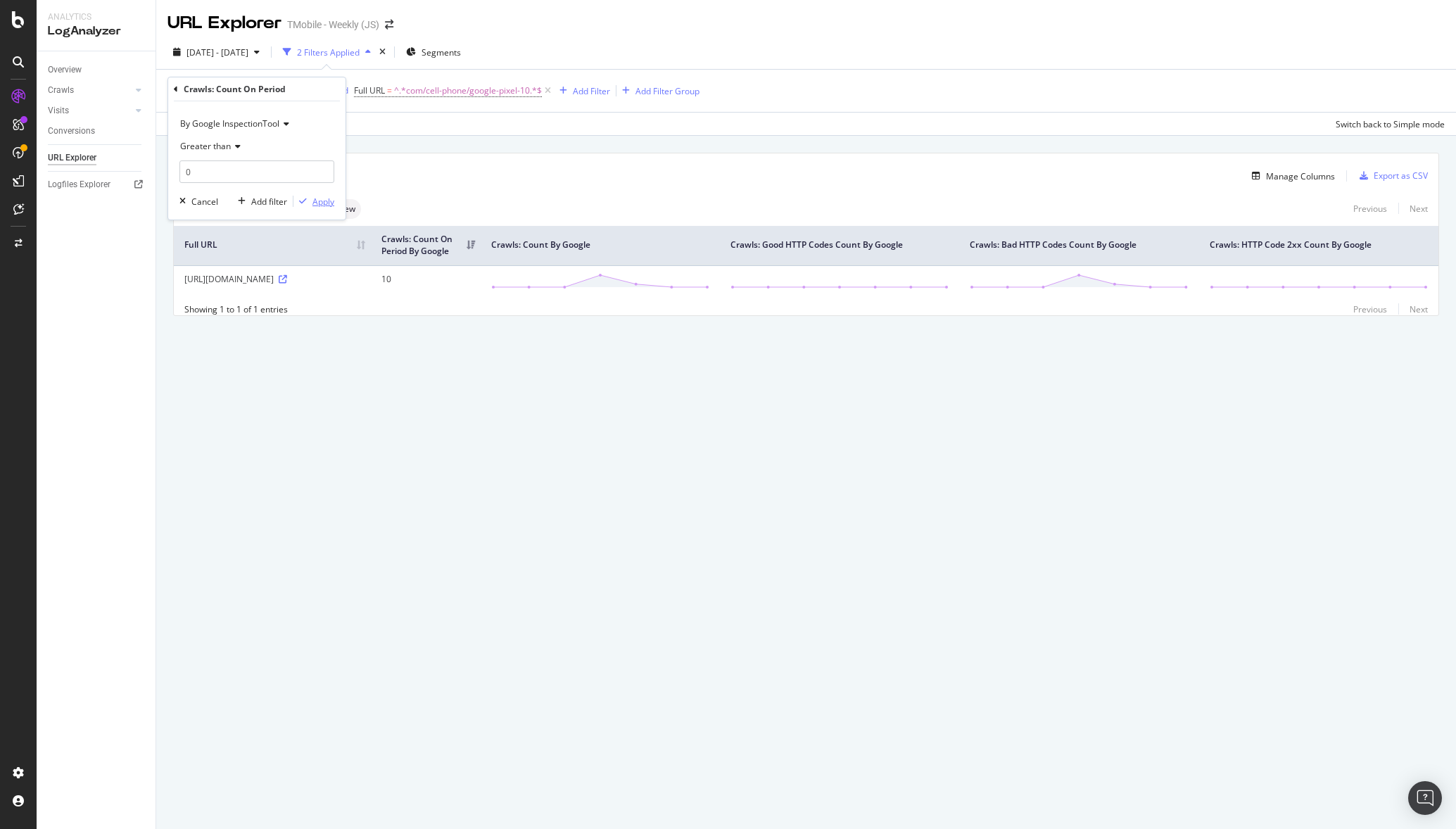
click at [321, 199] on div "Apply" at bounding box center [323, 202] width 22 height 12
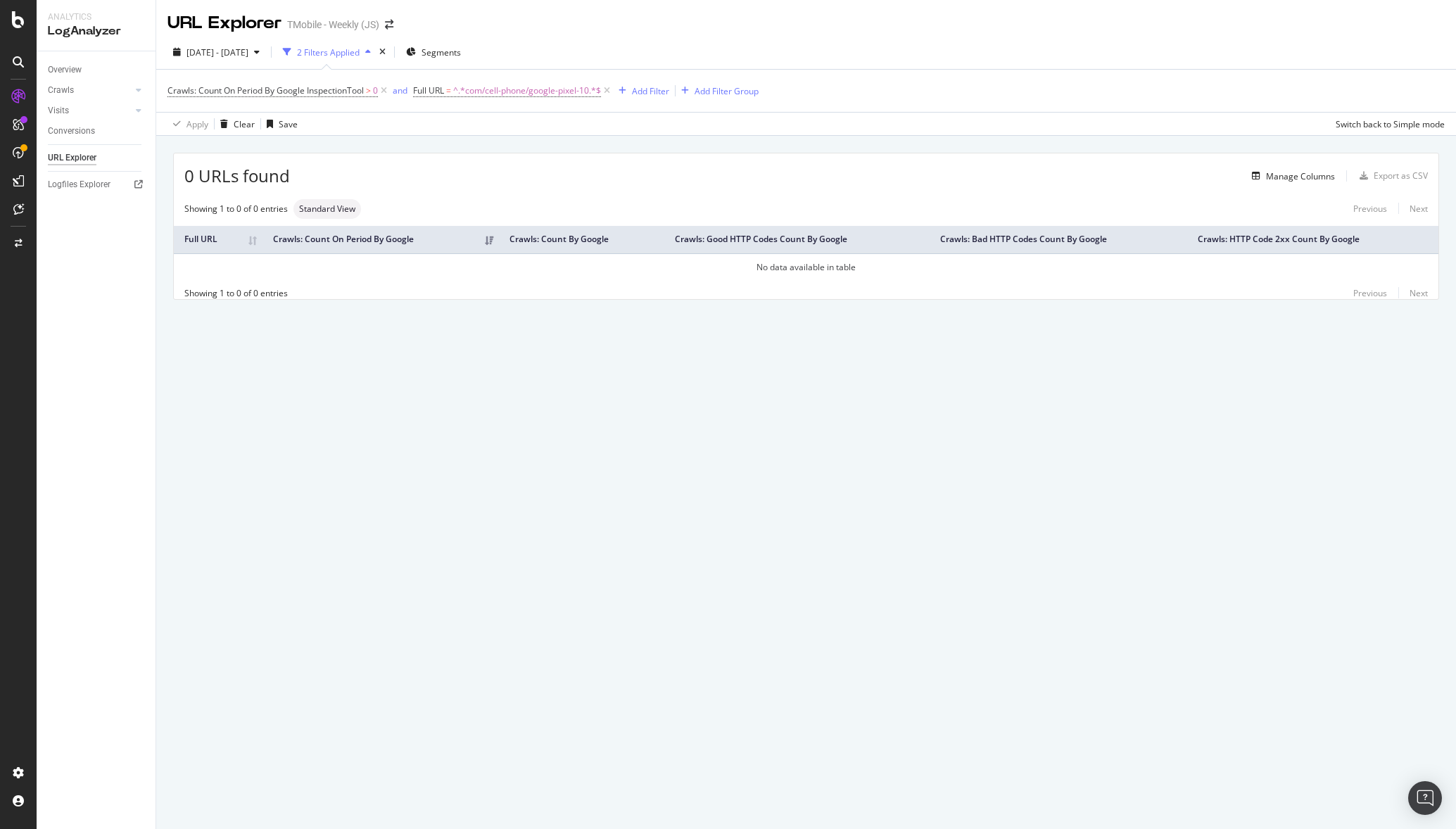
drag, startPoint x: 747, startPoint y: 457, endPoint x: 774, endPoint y: 434, distance: 35.5
click at [748, 457] on div "URL Explorer TMobile - Weekly (JS) [DATE] - [DATE] 2 Filters Applied Segments C…" at bounding box center [806, 414] width 1300 height 829
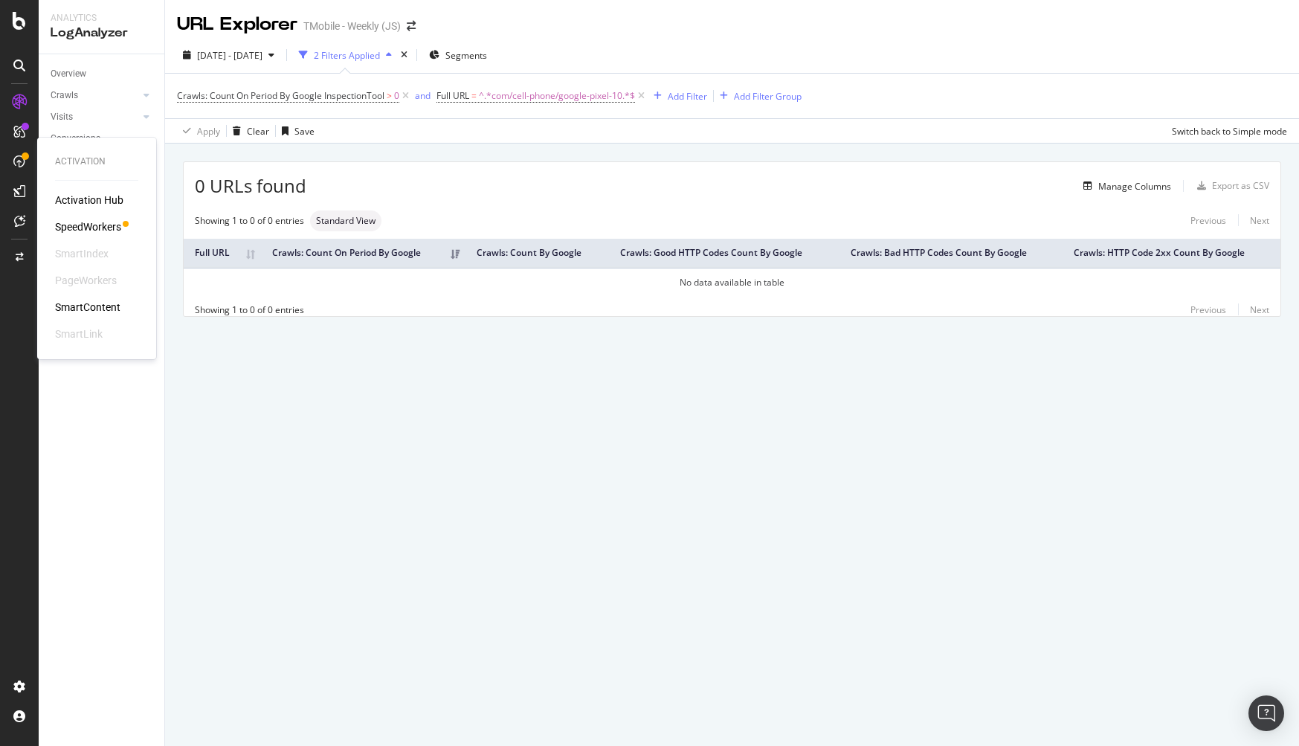
click at [105, 228] on div "SpeedWorkers" at bounding box center [88, 226] width 66 height 15
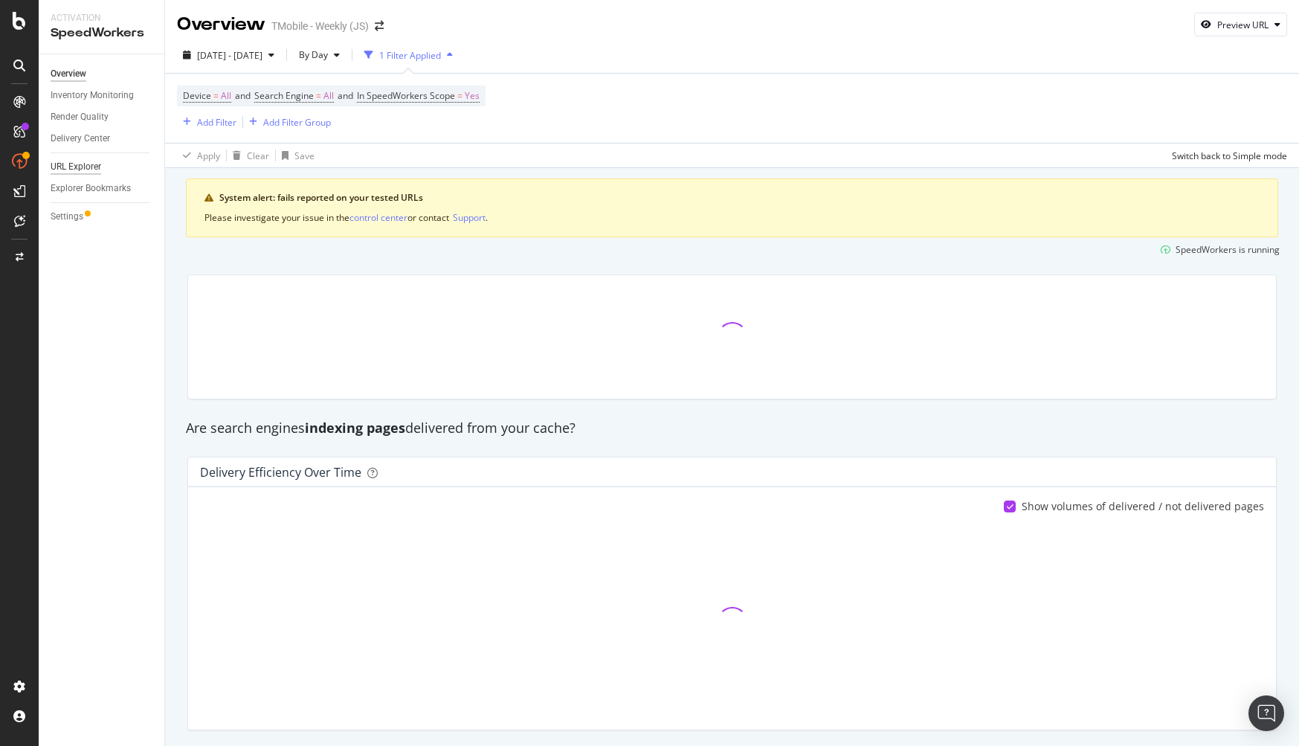
click at [83, 169] on div "URL Explorer" at bounding box center [76, 167] width 51 height 16
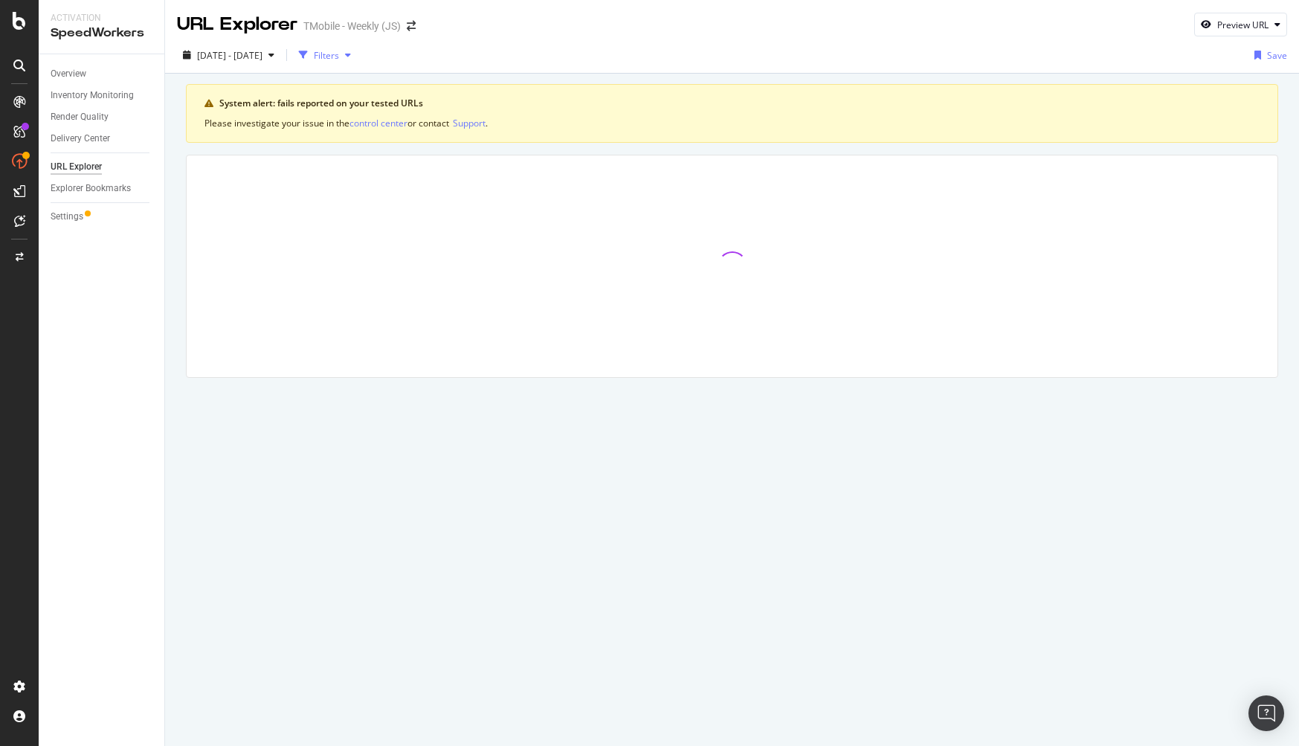
click at [339, 58] on div "Filters" at bounding box center [326, 55] width 25 height 13
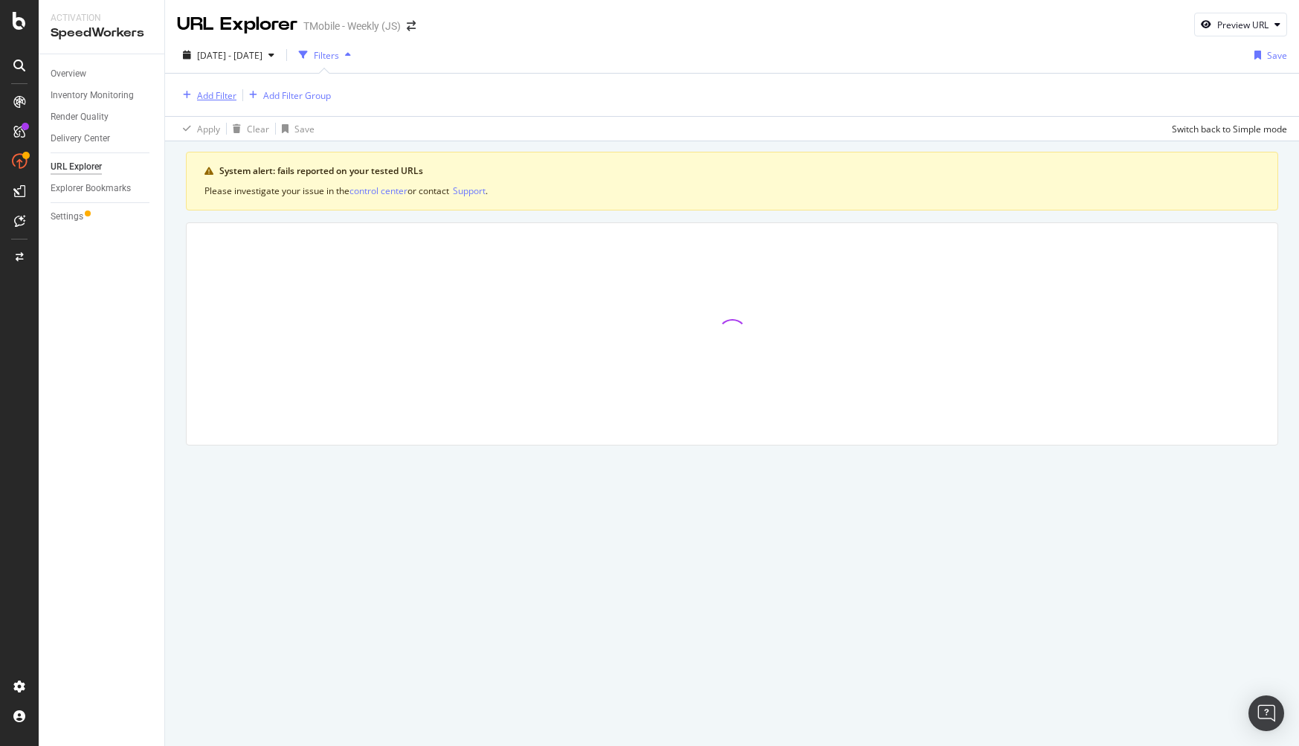
click at [217, 94] on div "Add Filter" at bounding box center [216, 95] width 39 height 13
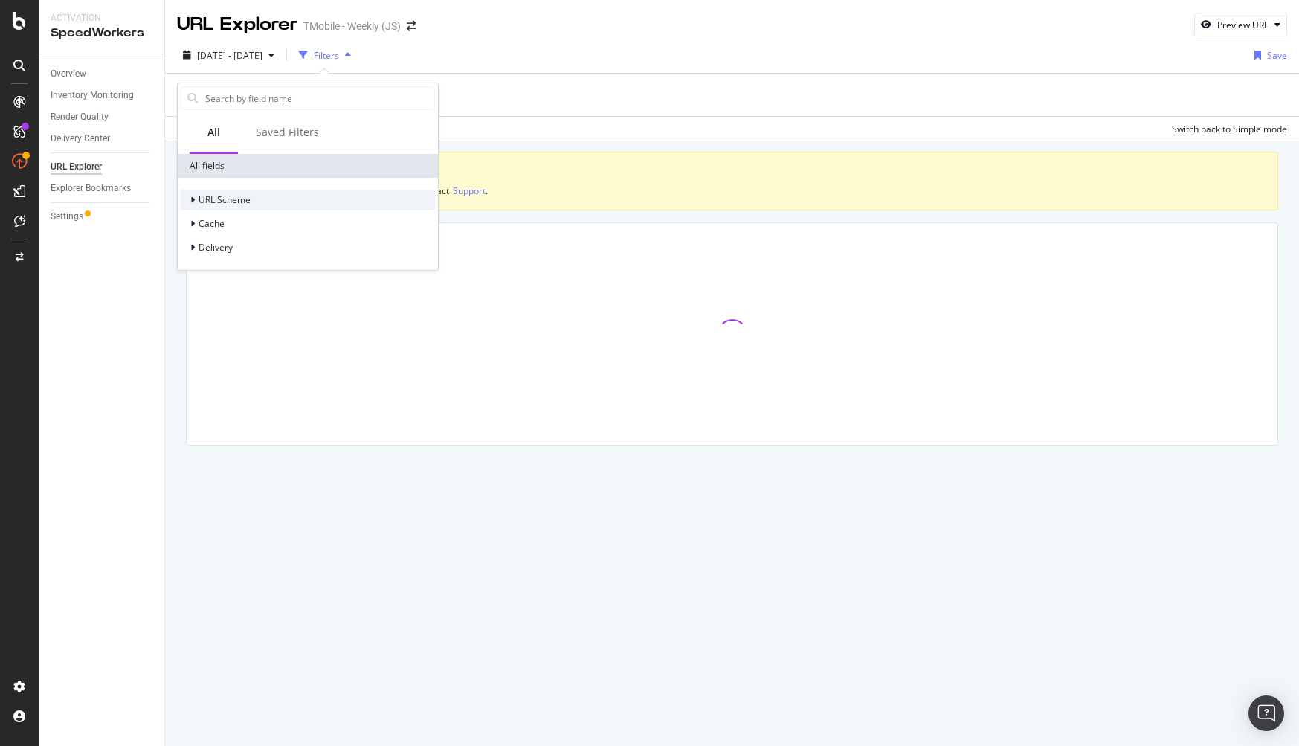
click at [226, 207] on div "URL Scheme" at bounding box center [216, 200] width 70 height 15
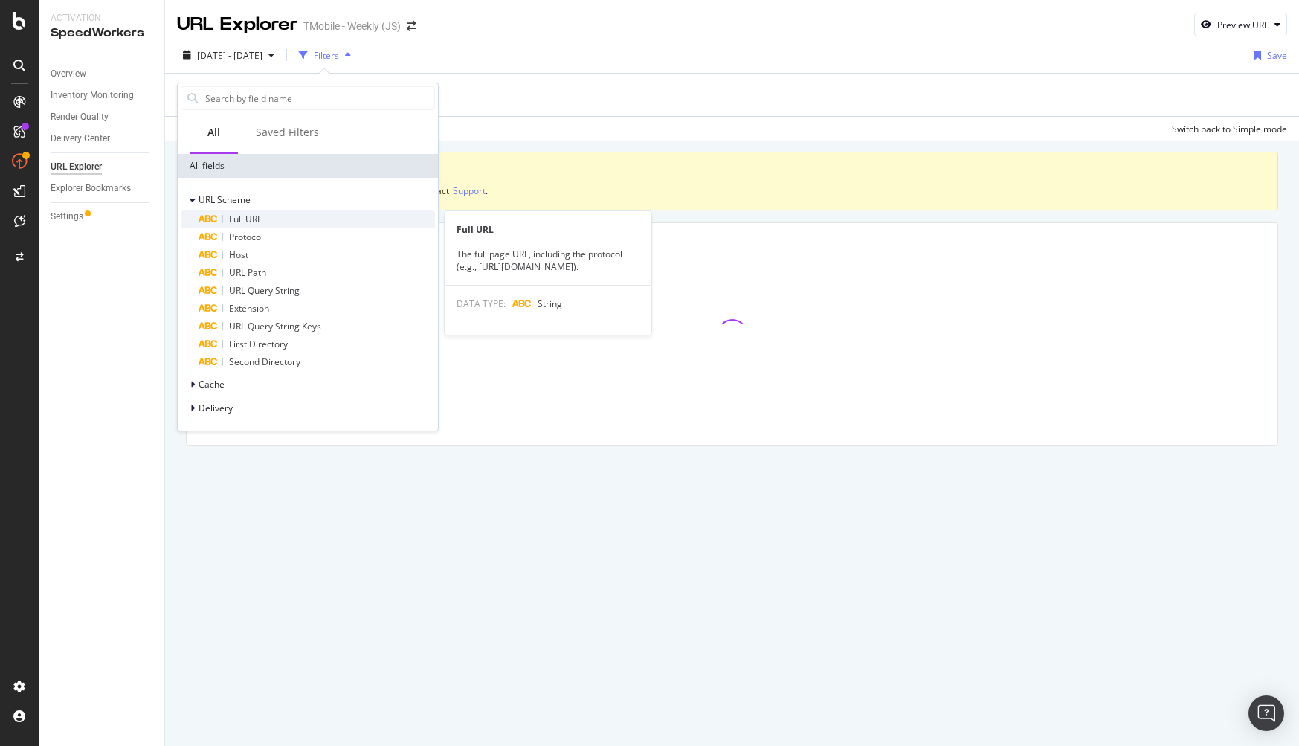
click at [246, 222] on span "Full URL" at bounding box center [245, 219] width 33 height 13
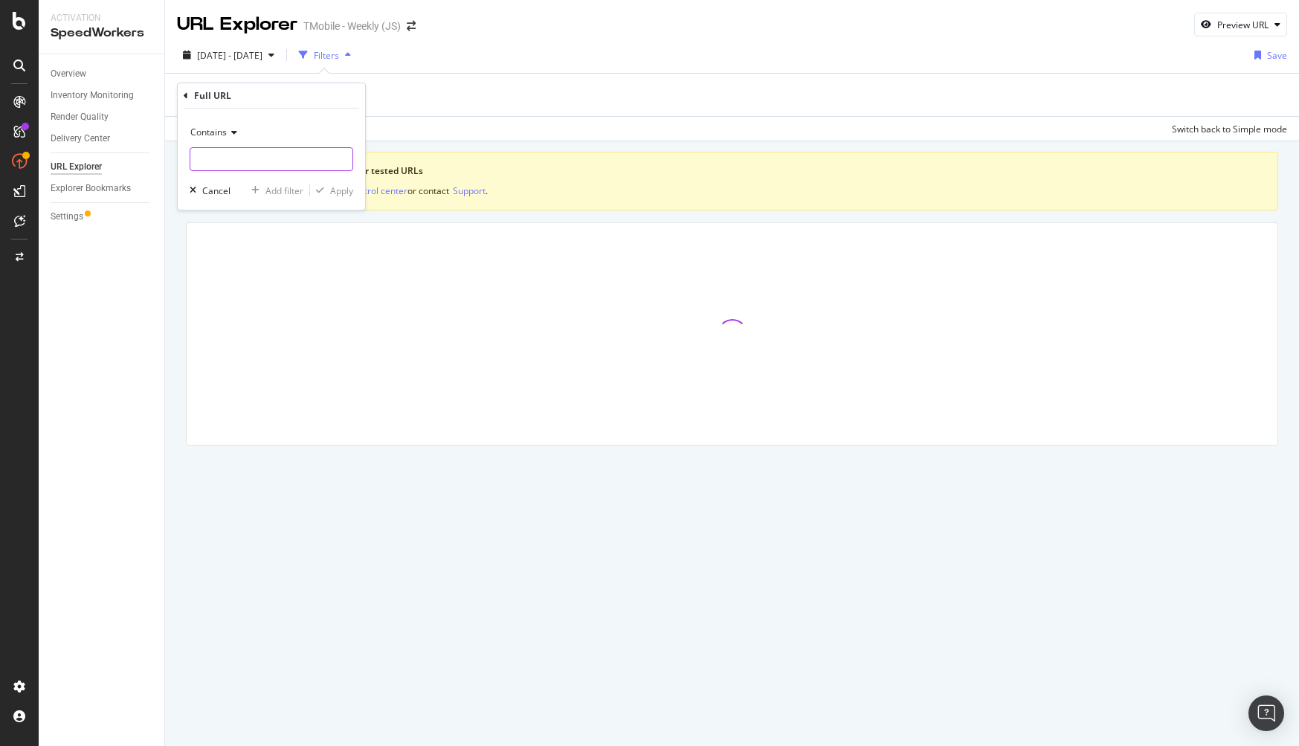
click at [240, 152] on input "text" at bounding box center [271, 159] width 162 height 24
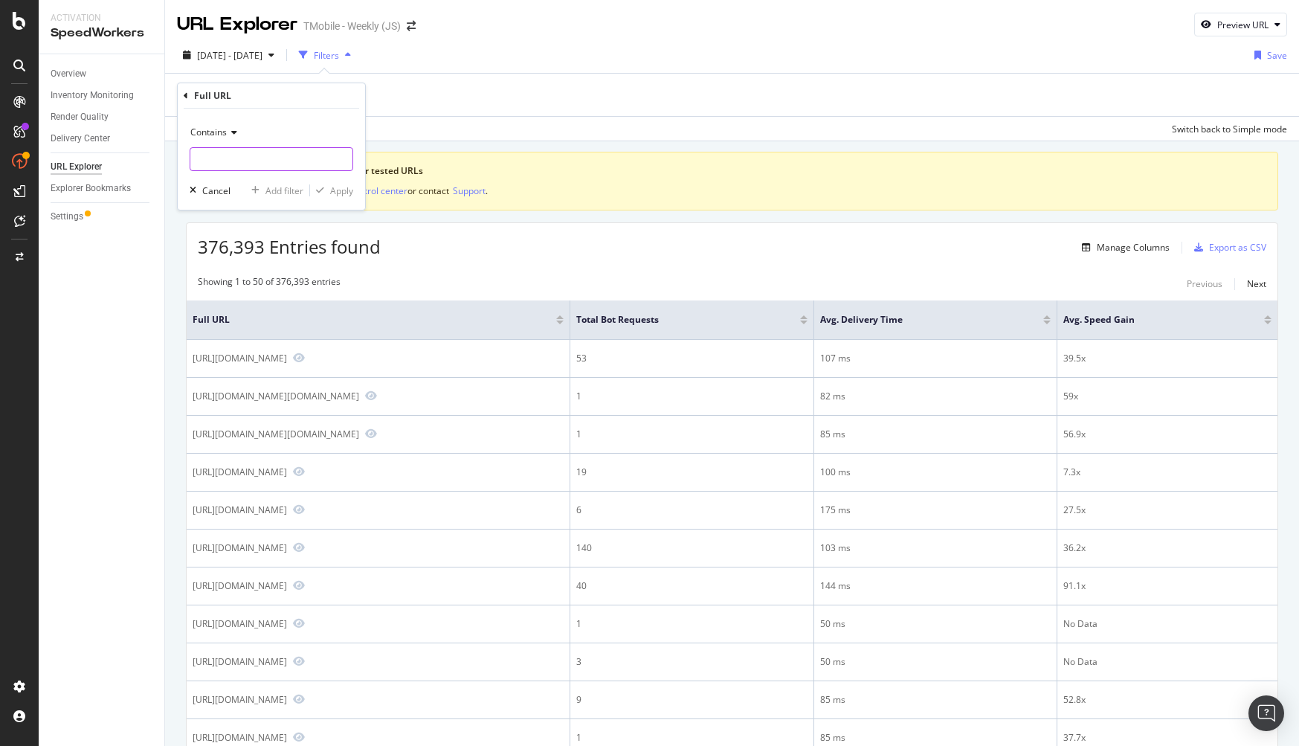
click at [258, 165] on input "text" at bounding box center [271, 159] width 162 height 24
paste input "[URL][DOMAIN_NAME]"
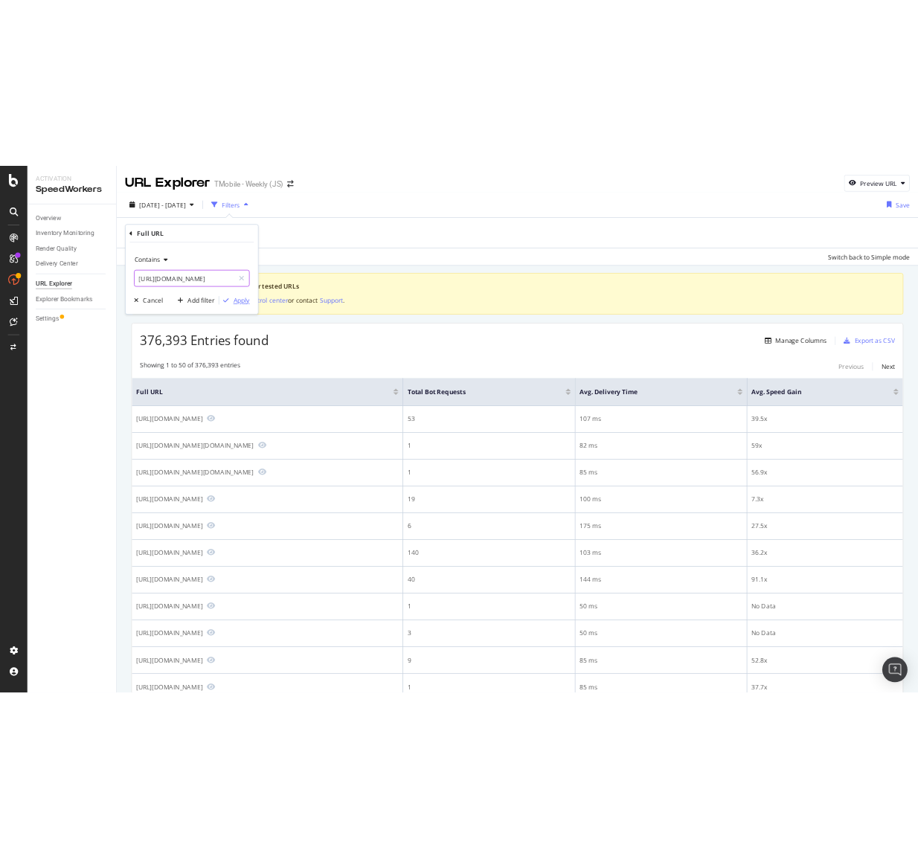
scroll to position [0, 120]
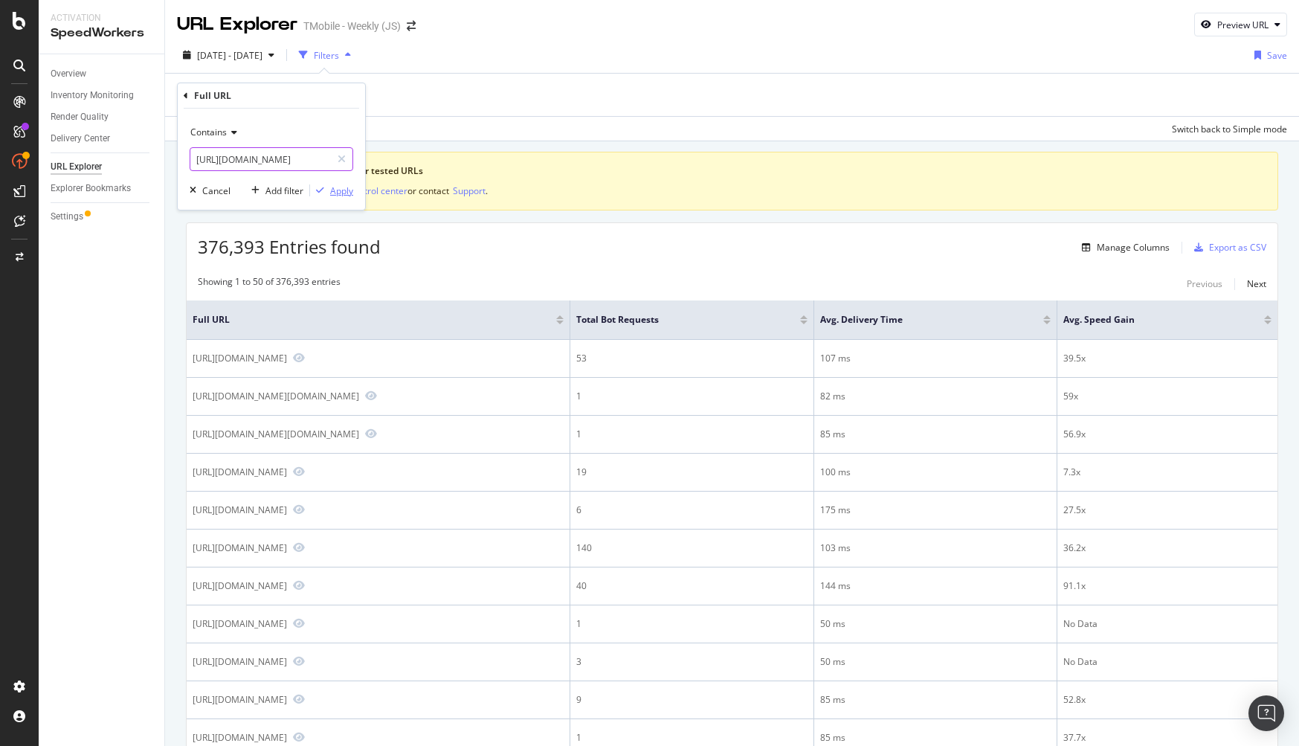
type input "[URL][DOMAIN_NAME]"
click at [345, 191] on div "Apply" at bounding box center [341, 190] width 23 height 13
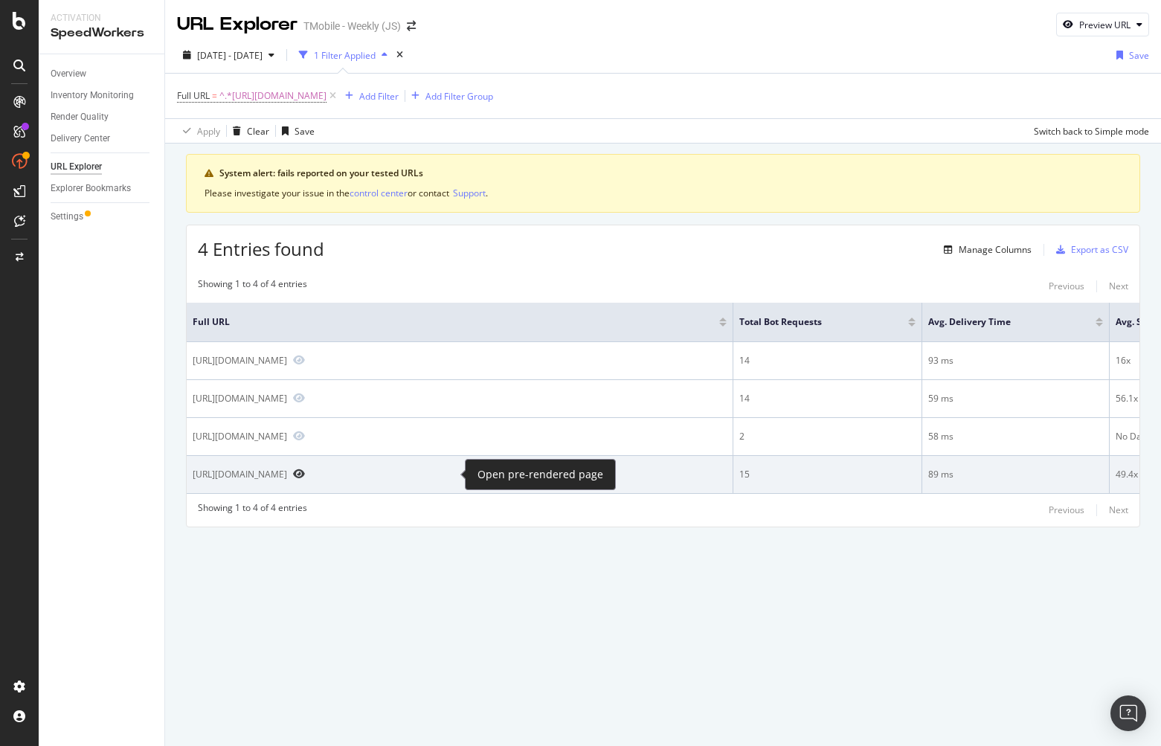
click at [305, 472] on icon "Preview https://www.t-mobile.com/cell-phone/google-pixel-10-pro-xl" at bounding box center [299, 474] width 12 height 10
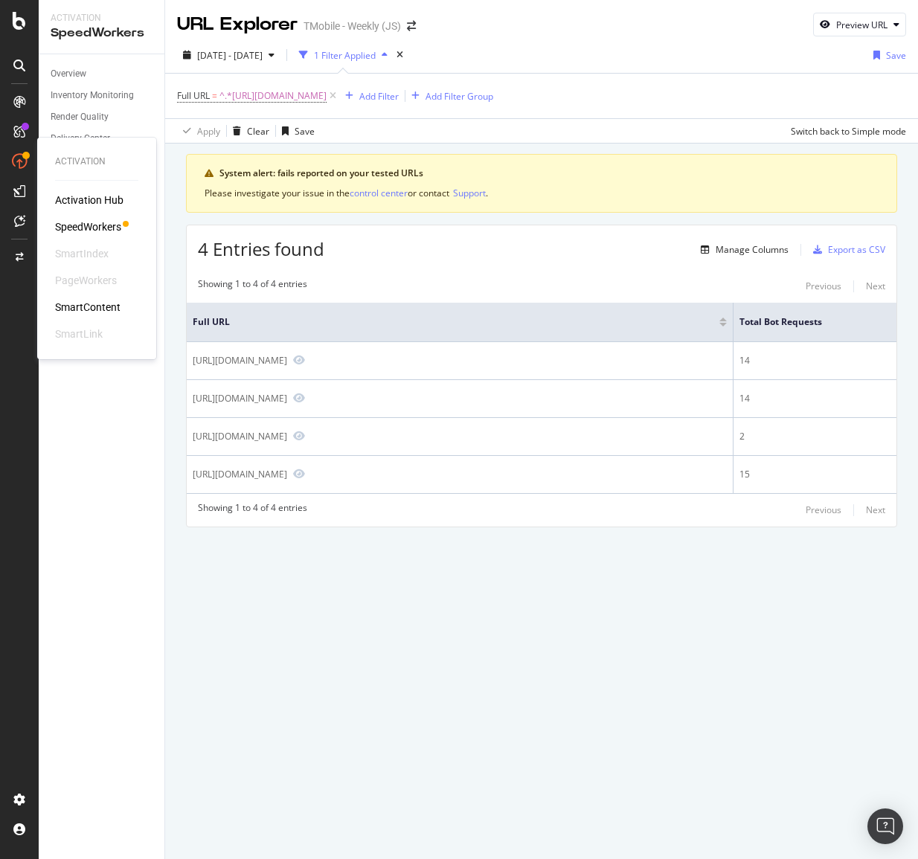
click at [71, 222] on div "SpeedWorkers" at bounding box center [88, 226] width 66 height 15
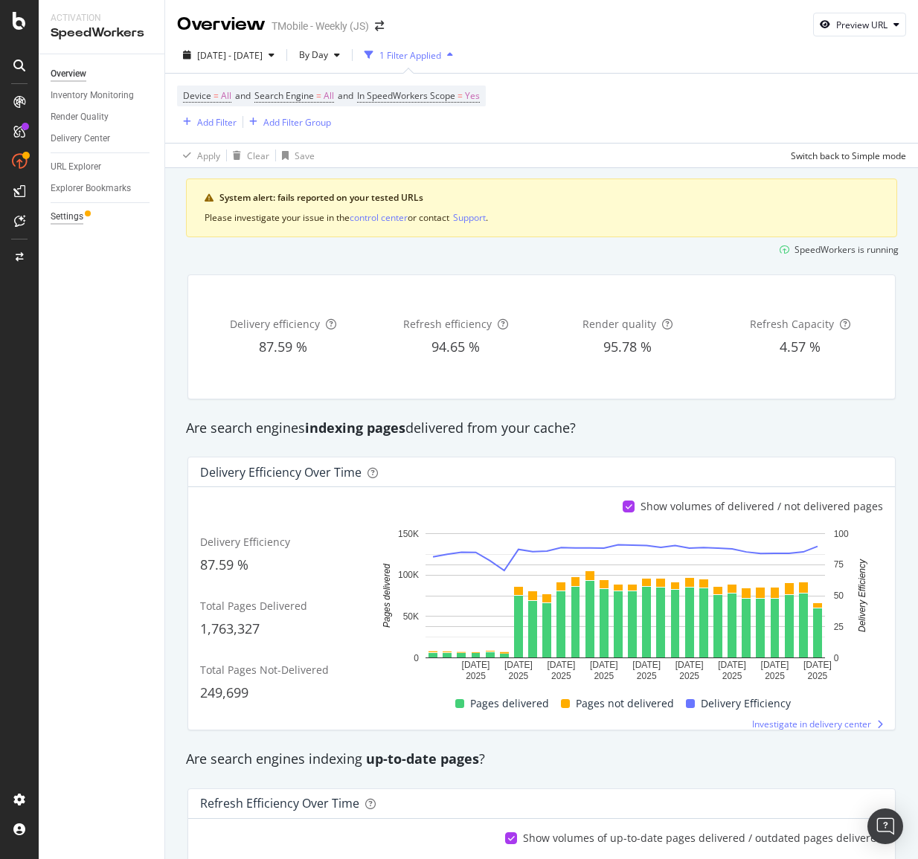
click at [68, 218] on div "Settings" at bounding box center [67, 217] width 33 height 16
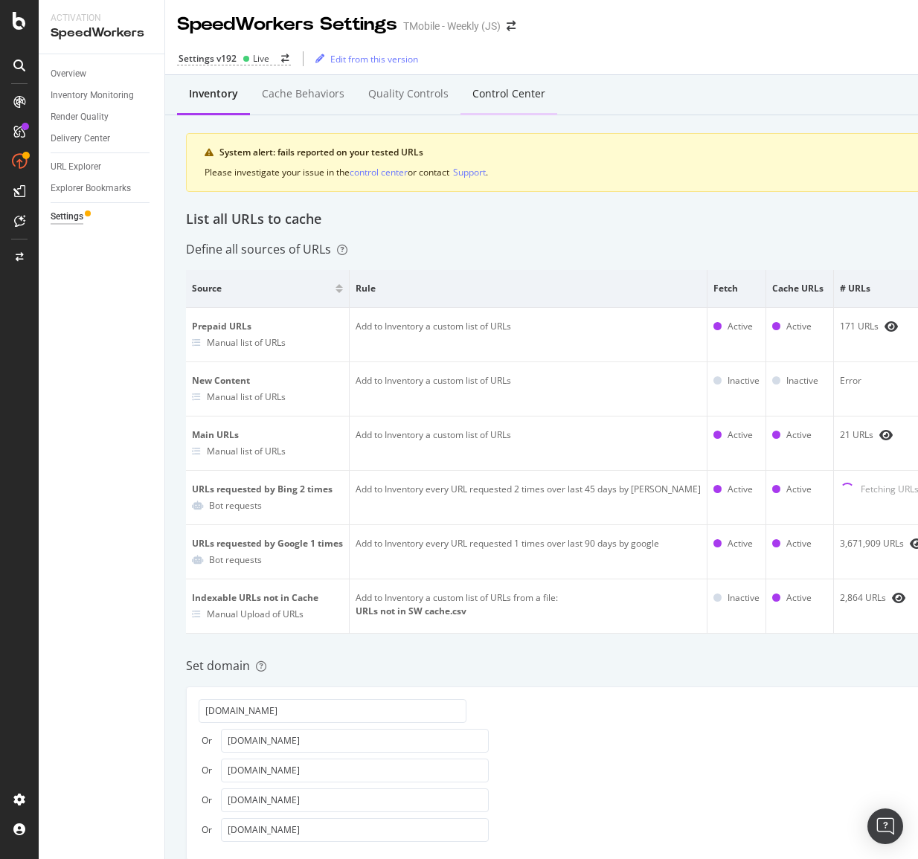
click at [510, 98] on div "Control Center" at bounding box center [508, 93] width 73 height 15
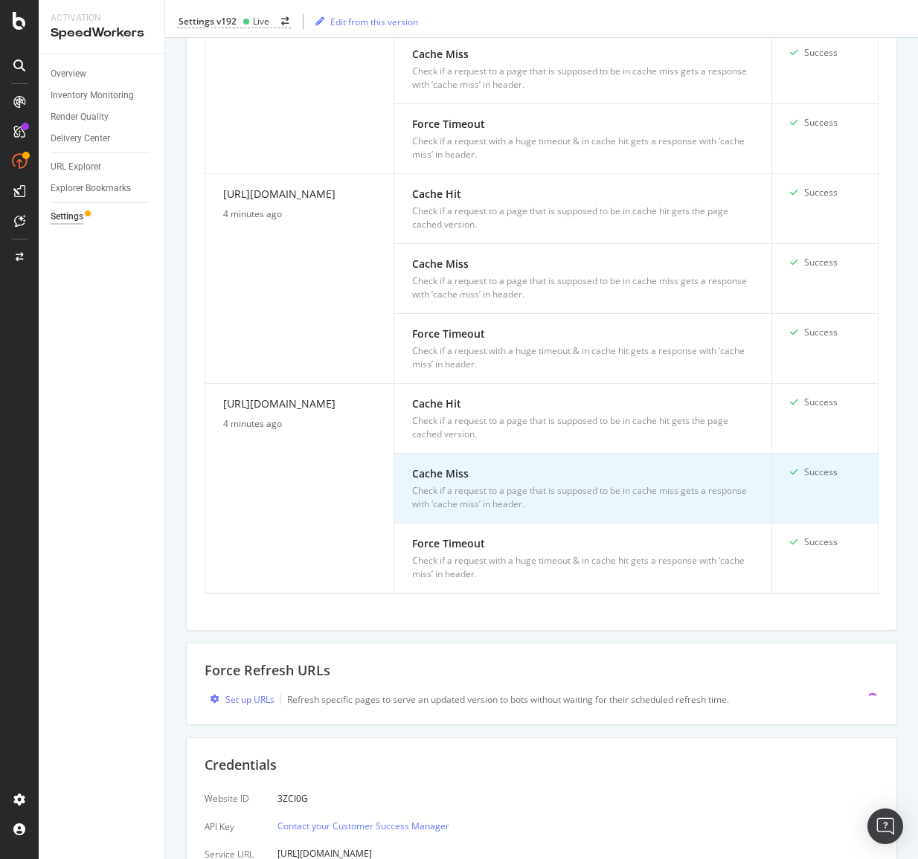
scroll to position [2122, 0]
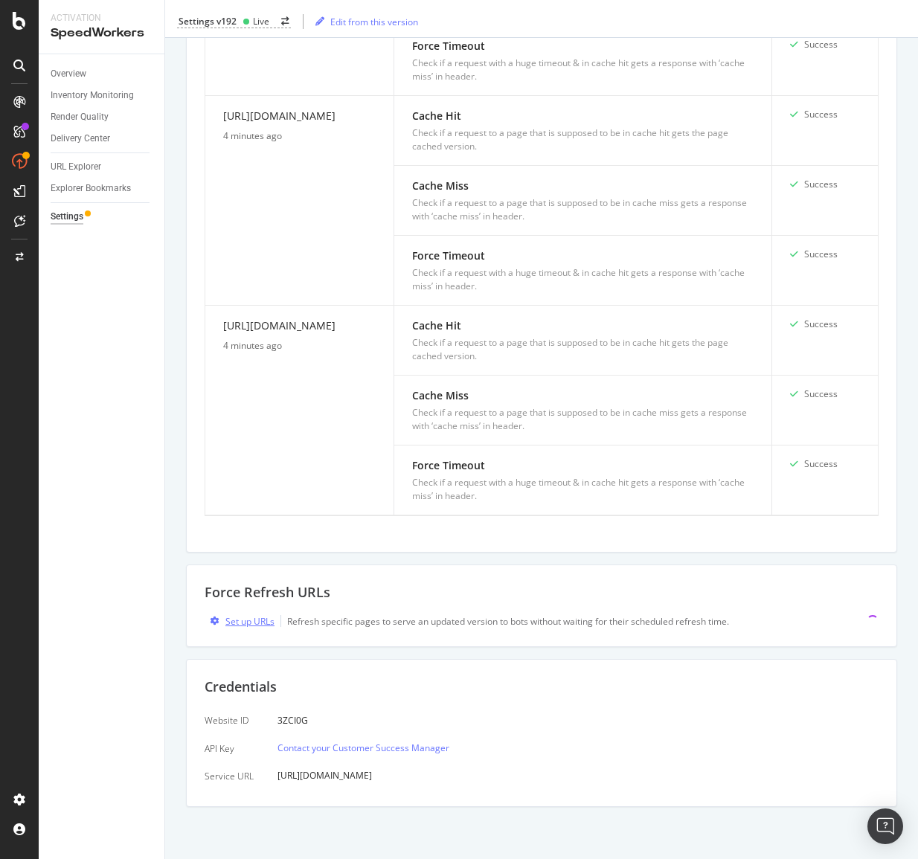
click at [257, 621] on div "Set up URLs" at bounding box center [249, 621] width 49 height 13
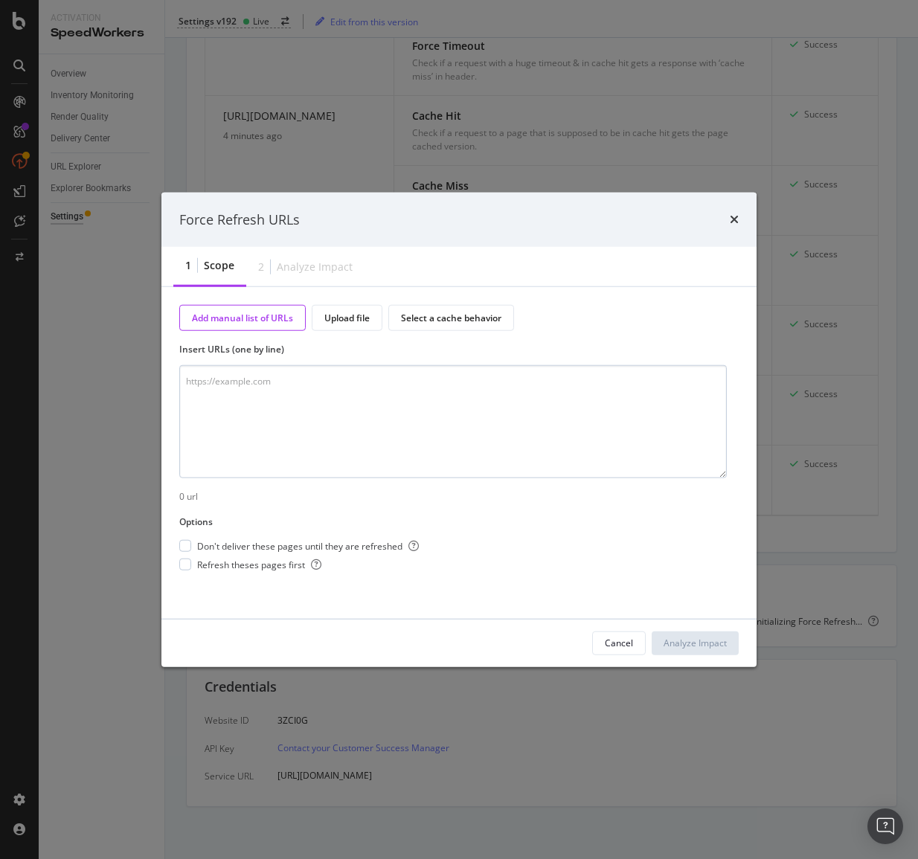
click at [364, 396] on textarea "modal" at bounding box center [452, 421] width 547 height 113
click at [309, 422] on textarea "modal" at bounding box center [452, 421] width 547 height 113
paste textarea "[URL][DOMAIN_NAME]"
click at [225, 394] on textarea "[URL][DOMAIN_NAME] [URL][DOMAIN_NAME]" at bounding box center [452, 421] width 547 height 113
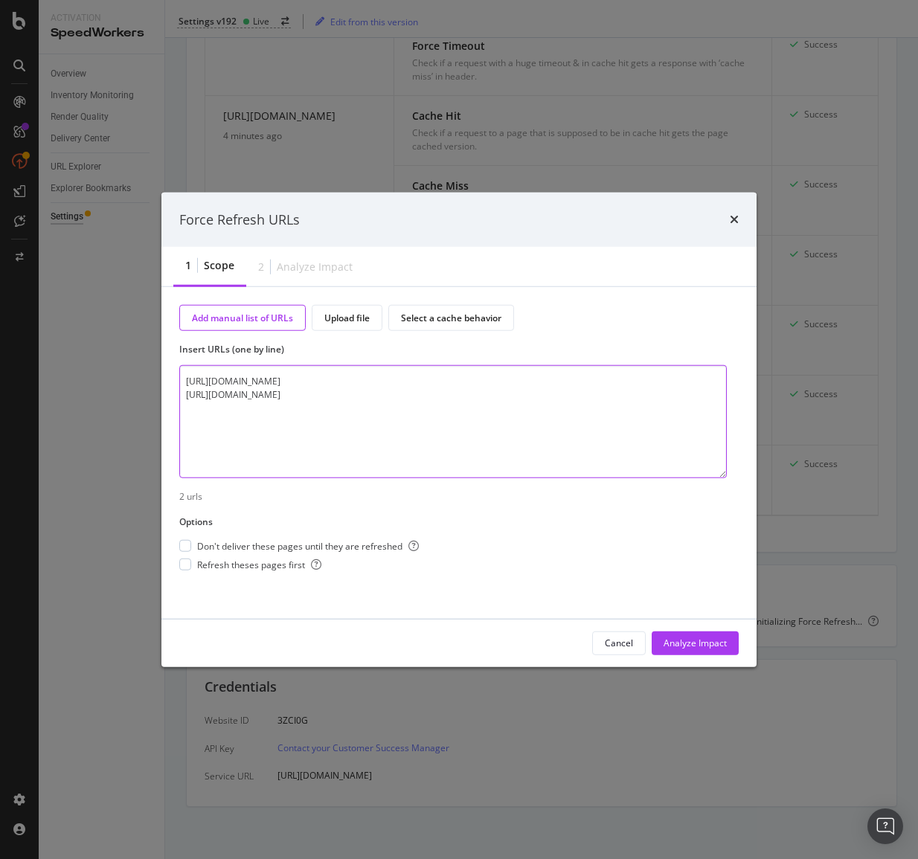
click at [225, 394] on textarea "[URL][DOMAIN_NAME] [URL][DOMAIN_NAME]" at bounding box center [452, 421] width 547 height 113
click at [485, 391] on textarea "[URL][DOMAIN_NAME] [URL][DOMAIN_NAME]" at bounding box center [452, 421] width 547 height 113
type textarea "[URL][DOMAIN_NAME] [URL][DOMAIN_NAME]"
click at [184, 542] on div "modal" at bounding box center [185, 546] width 12 height 12
click at [187, 561] on div "modal" at bounding box center [185, 565] width 12 height 12
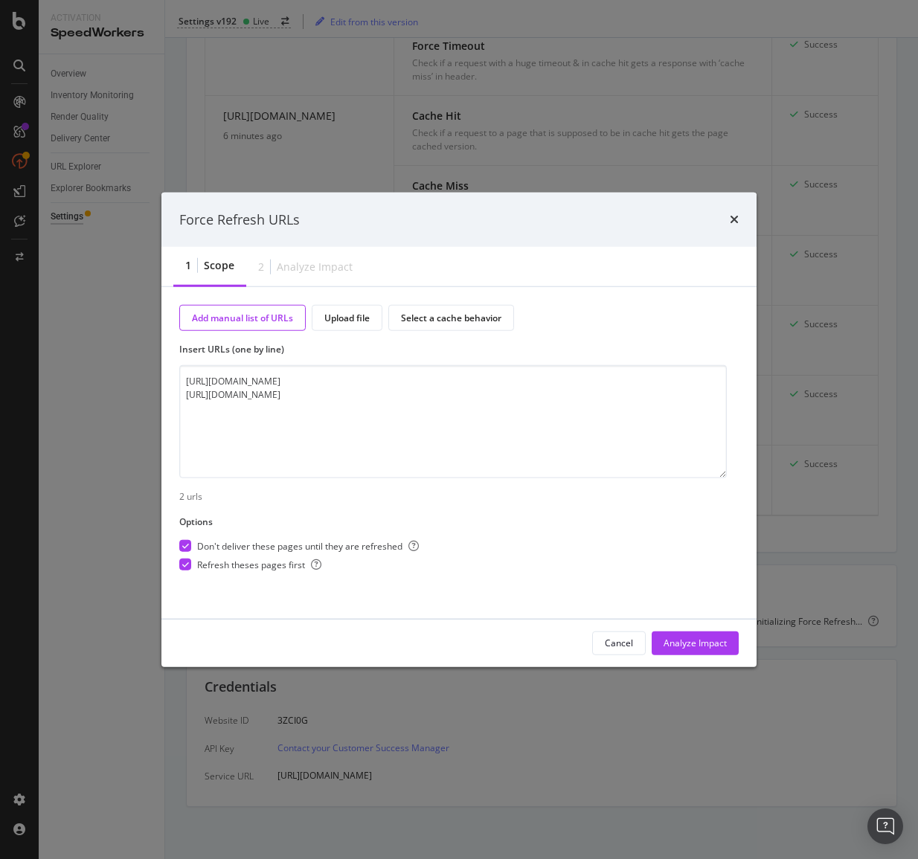
click at [716, 643] on div "Analyze Impact" at bounding box center [694, 643] width 63 height 13
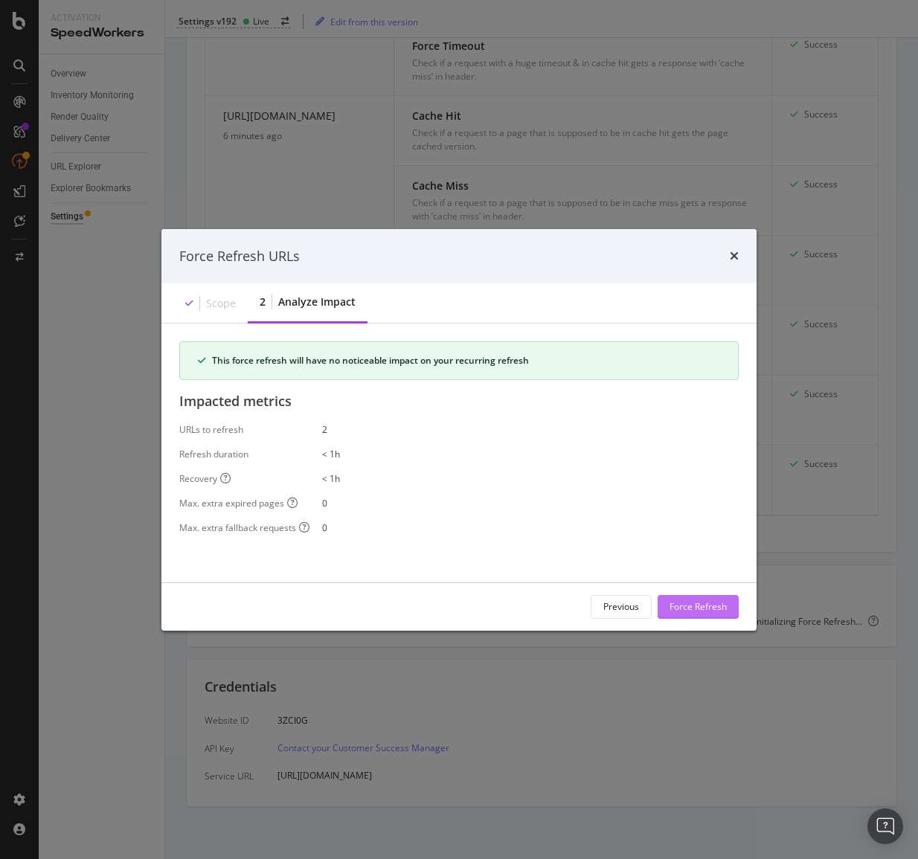
click at [703, 605] on div "Force Refresh" at bounding box center [697, 606] width 57 height 13
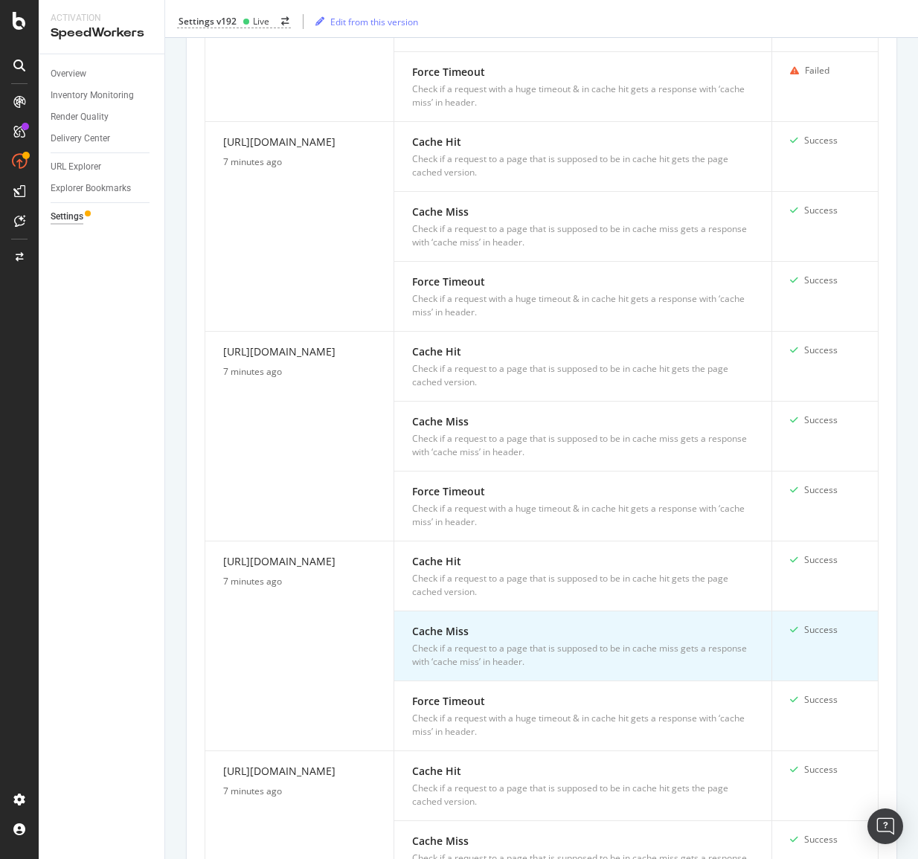
scroll to position [1949, 0]
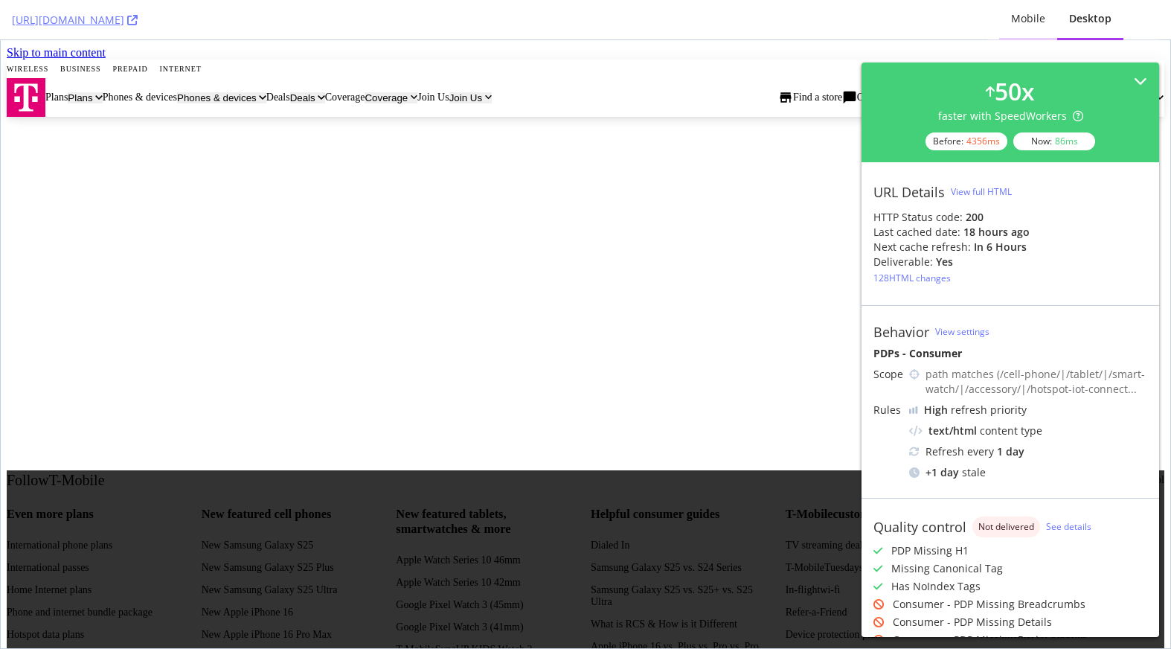
click at [1034, 17] on div "Mobile" at bounding box center [1028, 18] width 34 height 15
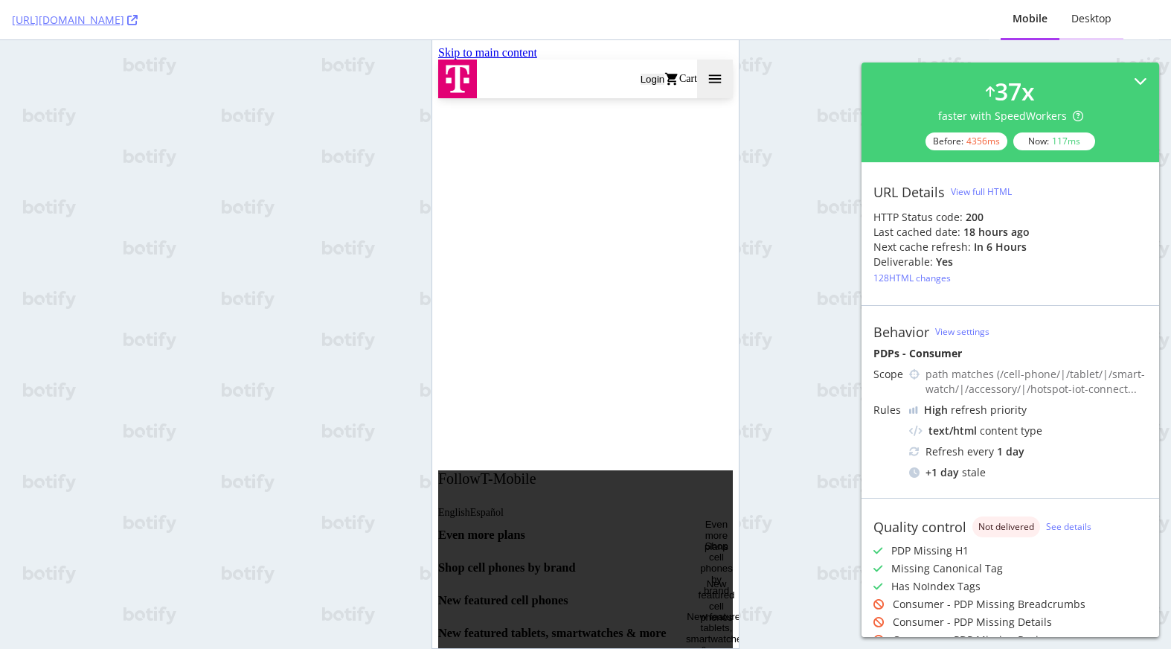
click at [1094, 15] on div "Desktop" at bounding box center [1091, 18] width 40 height 15
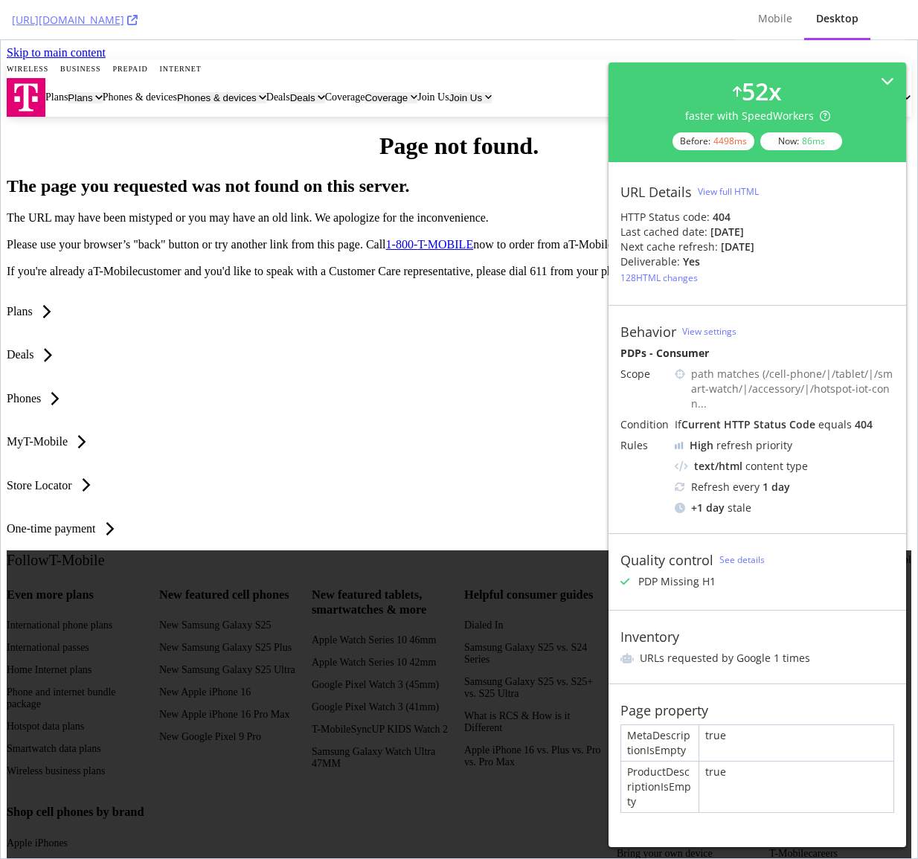
click at [727, 192] on div "View full HTML" at bounding box center [728, 191] width 61 height 13
